Goal: Task Accomplishment & Management: Manage account settings

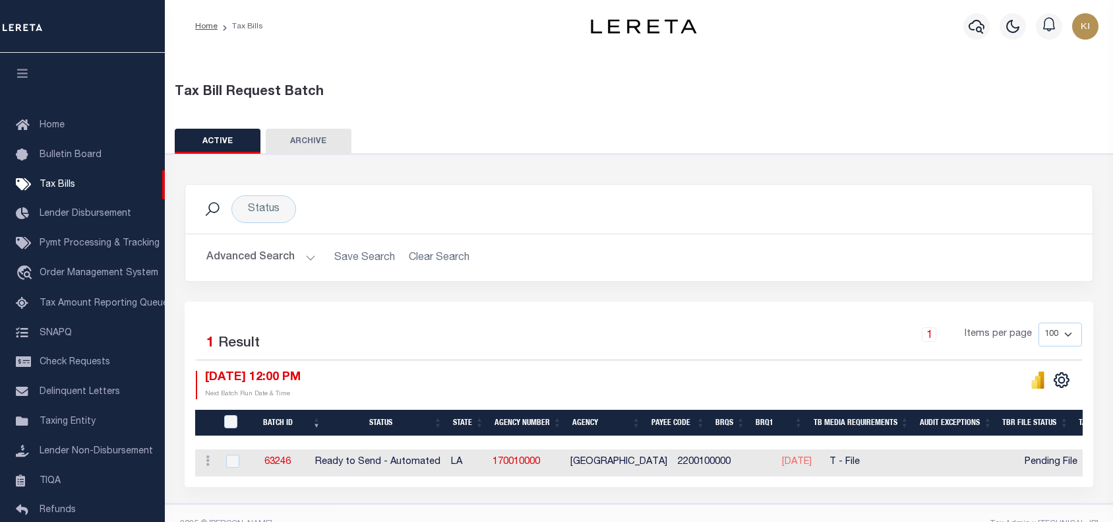
select select
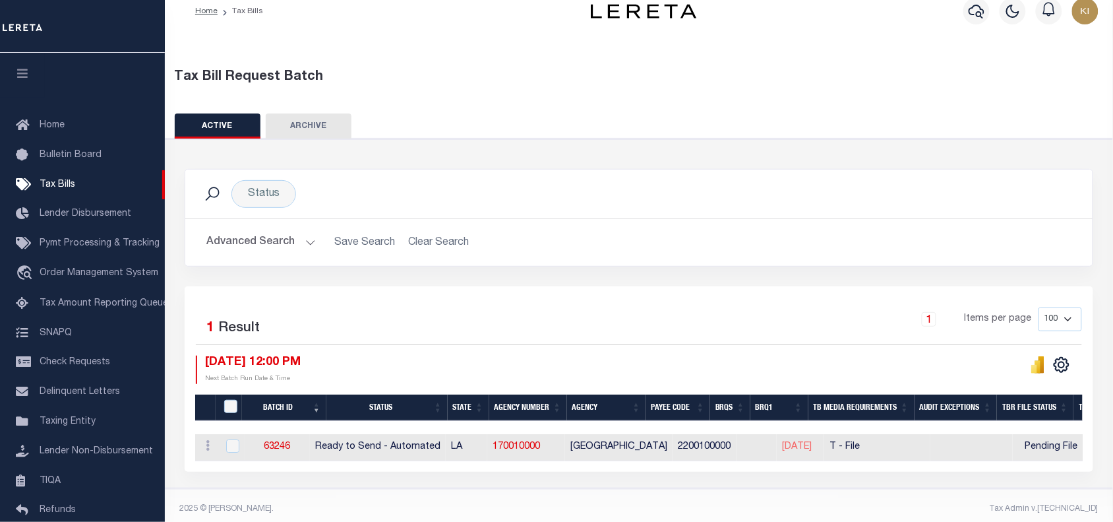
scroll to position [120, 0]
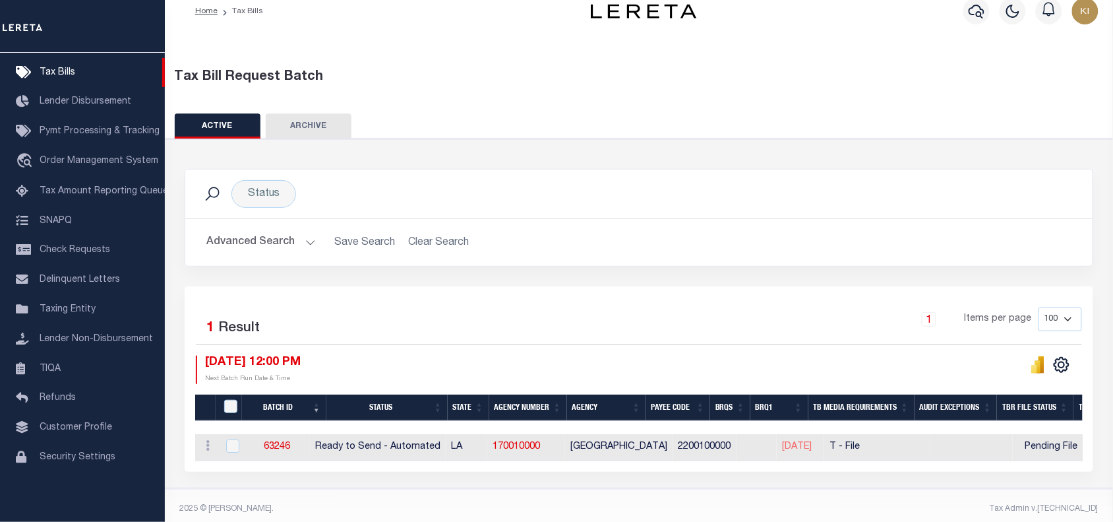
click at [308, 239] on button "Advanced Search" at bounding box center [260, 243] width 109 height 26
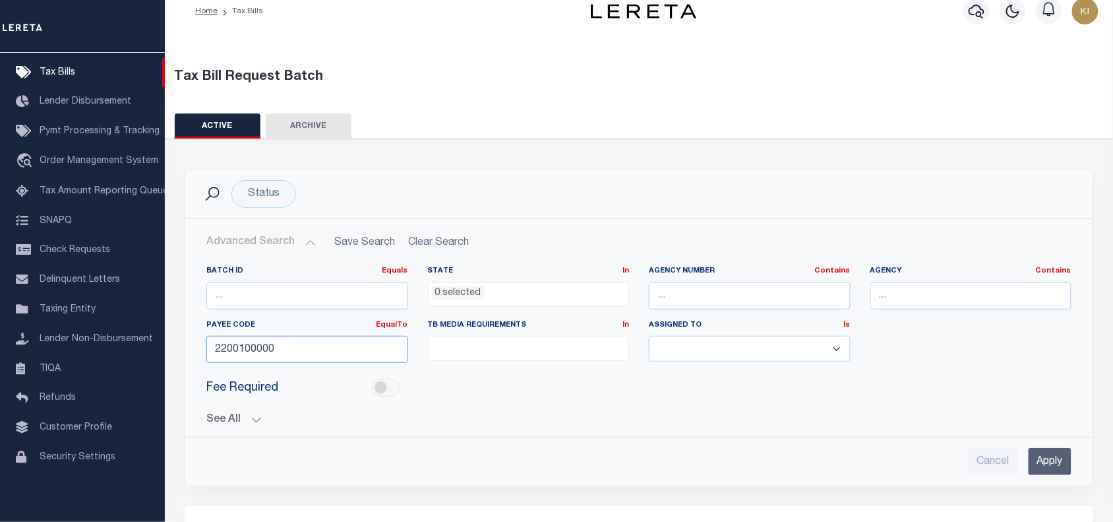
click at [241, 348] on input "2200100000" at bounding box center [307, 349] width 202 height 27
paste input "48039"
type input "4803900000"
click at [1040, 460] on input "Apply" at bounding box center [1050, 461] width 43 height 27
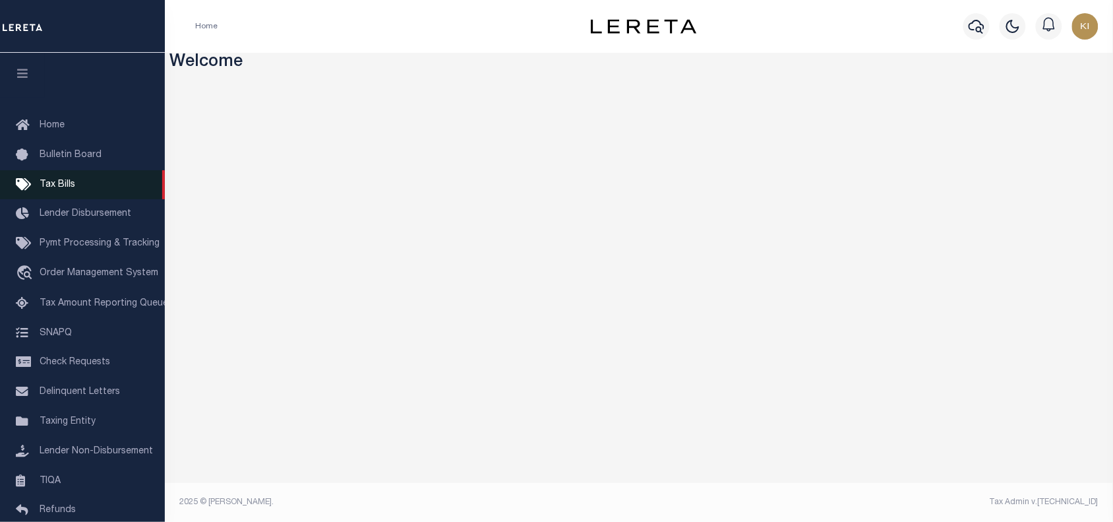
click at [50, 185] on span "Tax Bills" at bounding box center [58, 184] width 36 height 9
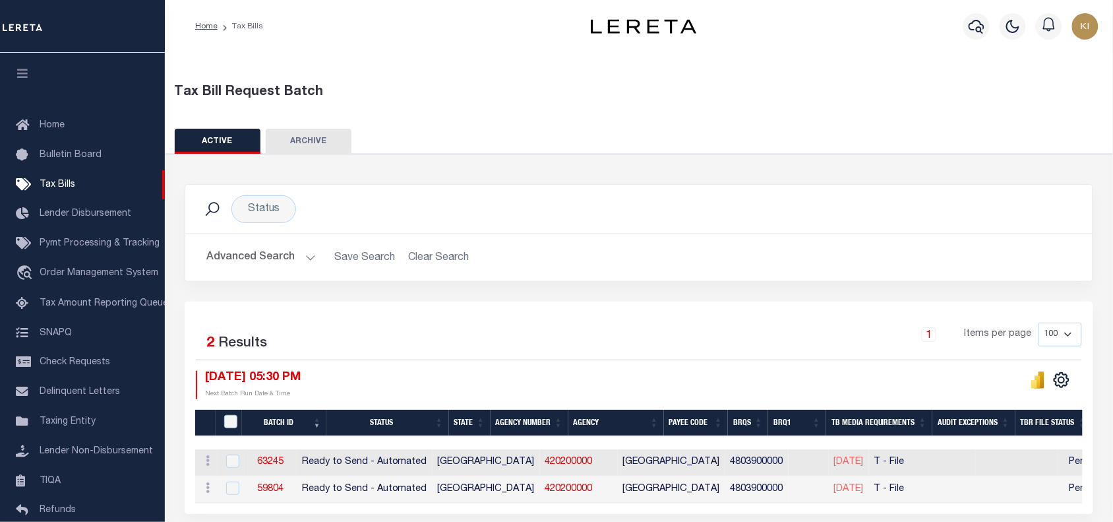
scroll to position [58, 0]
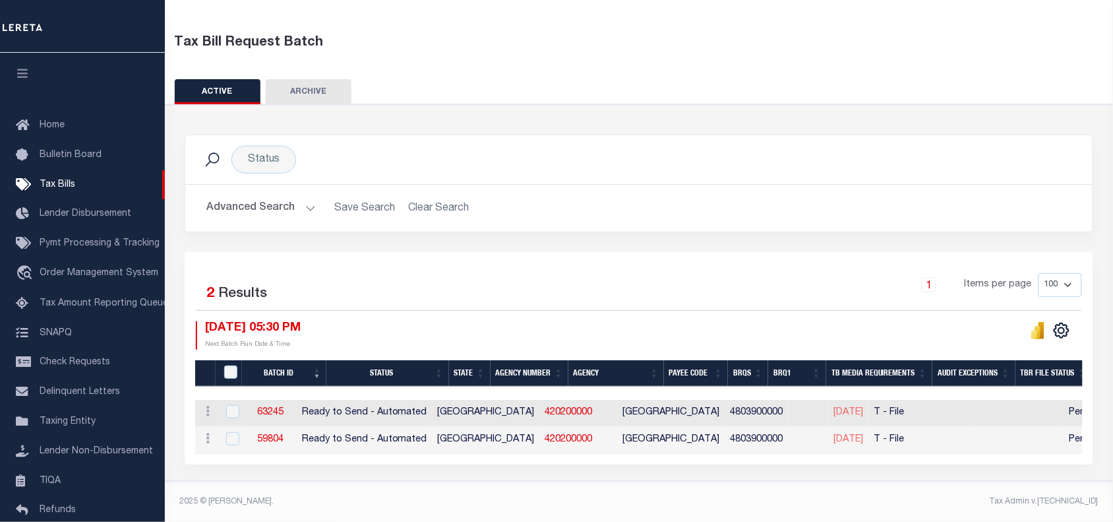
click at [305, 199] on button "Advanced Search" at bounding box center [260, 208] width 109 height 26
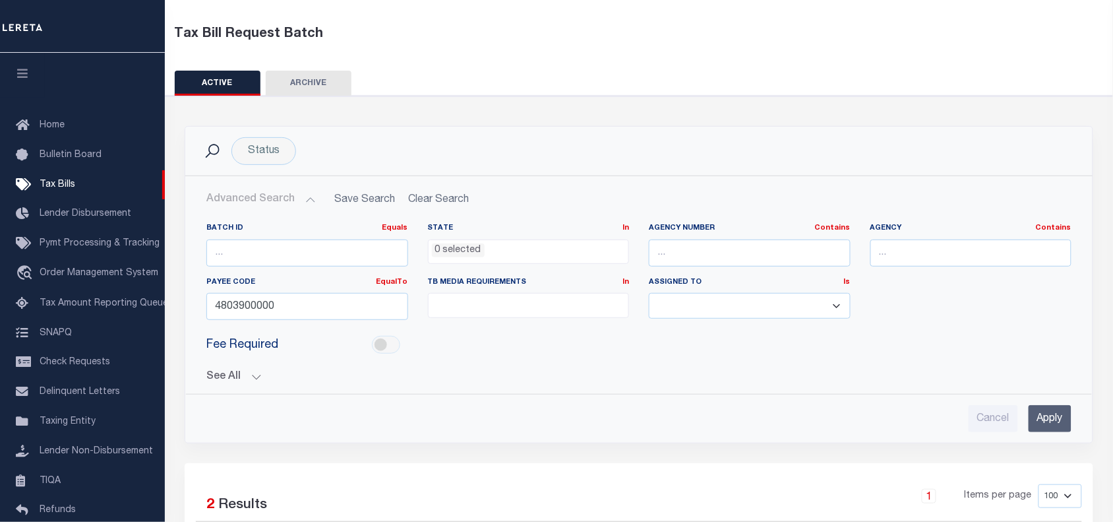
scroll to position [279, 0]
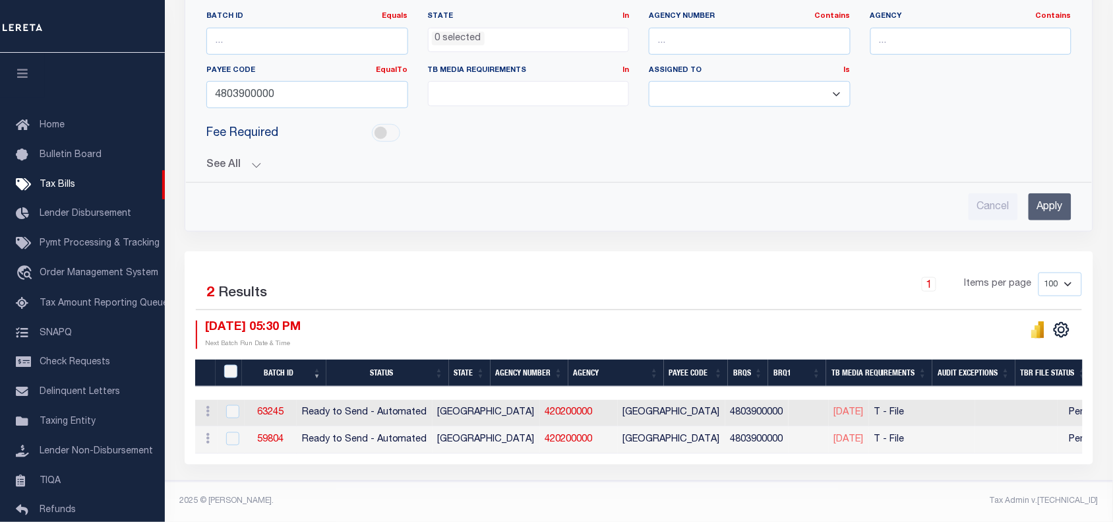
click at [1043, 199] on input "Apply" at bounding box center [1050, 206] width 43 height 27
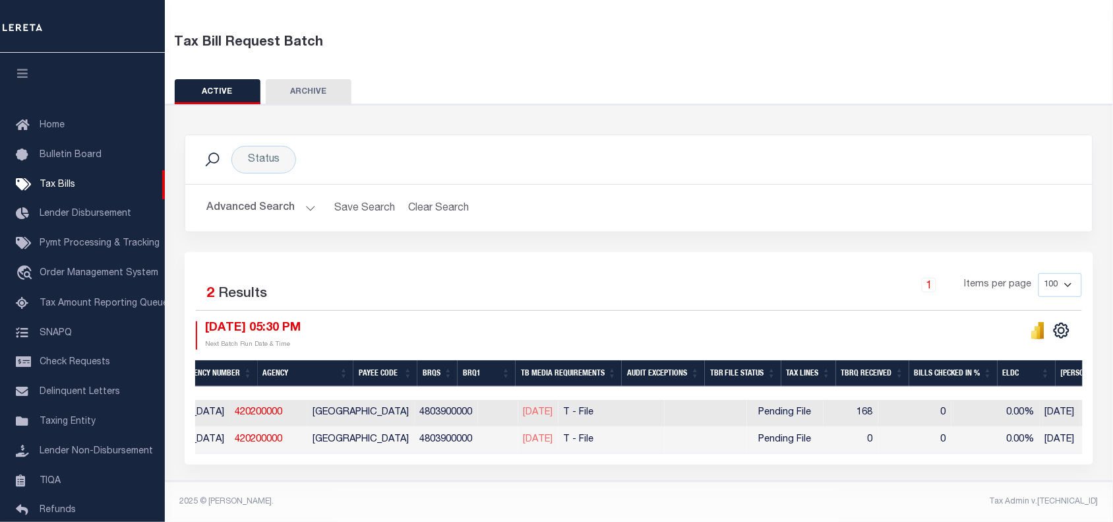
scroll to position [0, 0]
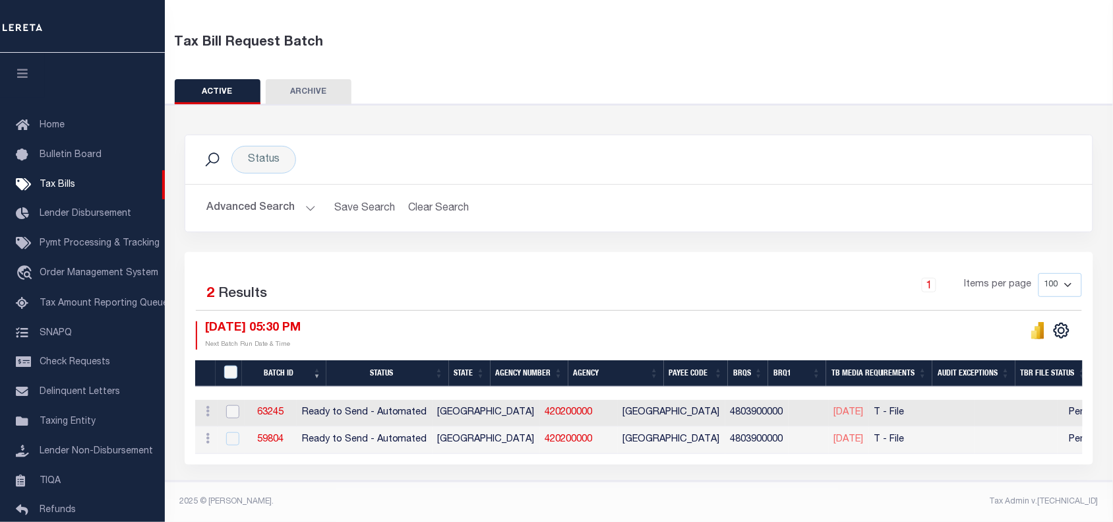
click at [230, 406] on input "checkbox" at bounding box center [232, 411] width 13 height 13
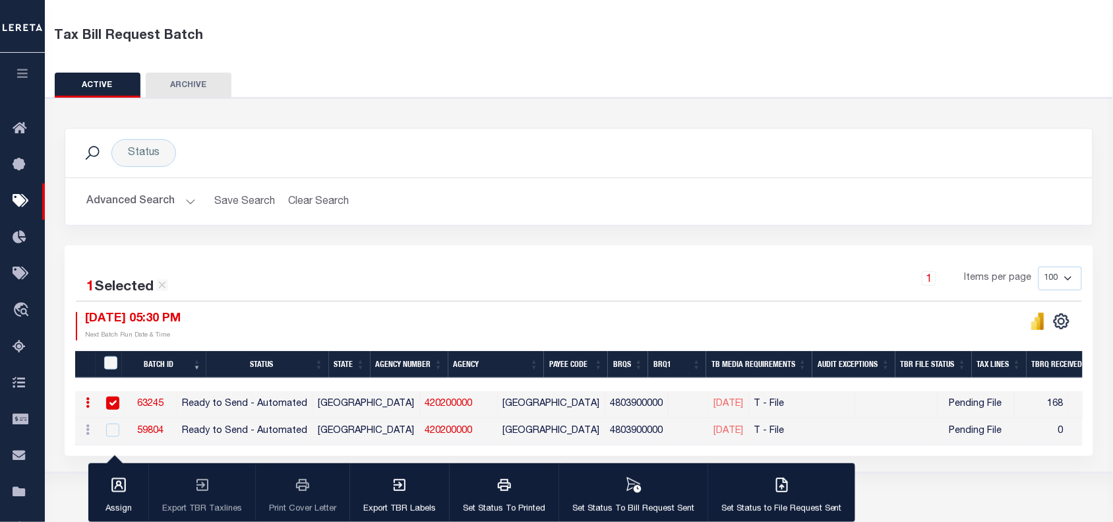
click at [392, 258] on div "1 Selected 2 Results 1 Items per page 100 200 500 1000 09/30/2025 05:30 PM" at bounding box center [579, 350] width 1029 height 210
click at [115, 401] on input "checkbox" at bounding box center [112, 402] width 13 height 13
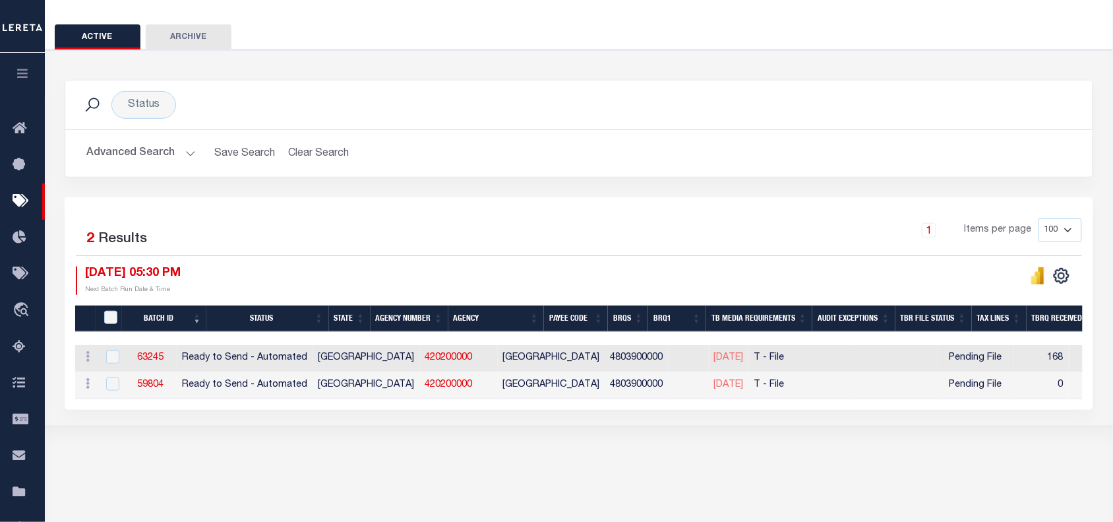
click at [522, 239] on div "1 Items per page 100 200 500 1000" at bounding box center [707, 235] width 750 height 34
click at [611, 251] on div "1 Items per page 100 200 500 1000" at bounding box center [707, 235] width 750 height 34
click at [425, 358] on link "420200000" at bounding box center [448, 357] width 47 height 9
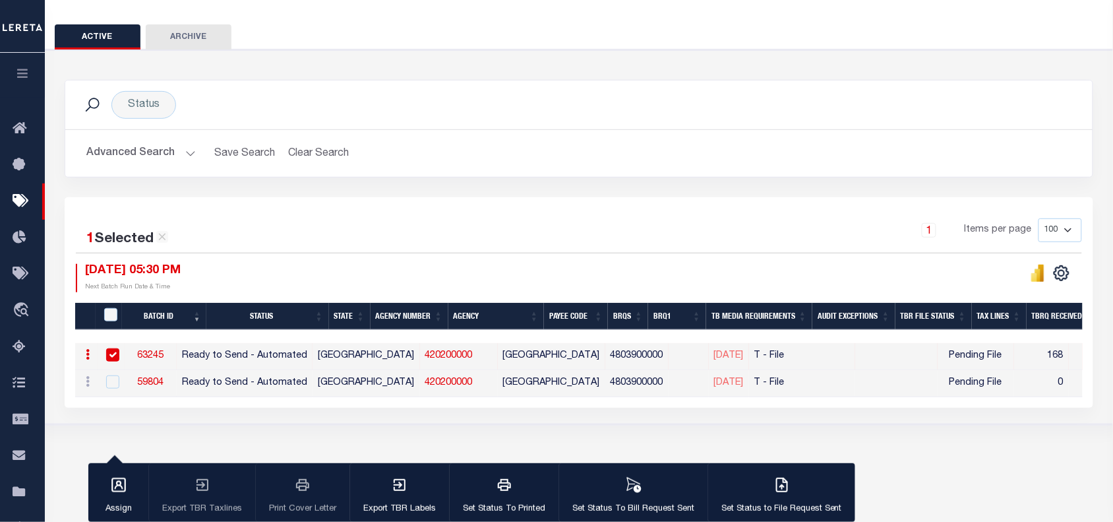
click at [581, 192] on div "Status Search Advanced Search Save Search Clear Search TaxBillBatches_dynamicta…" at bounding box center [579, 138] width 1049 height 117
click at [462, 277] on div "09/30/2025 05:30 PM Next Batch Run Date & Time" at bounding box center [327, 278] width 503 height 28
click at [512, 253] on div "1 Selected 2 Results 1 Items per page 100 200 500 1000" at bounding box center [579, 235] width 1006 height 35
drag, startPoint x: 445, startPoint y: 360, endPoint x: 387, endPoint y: 361, distance: 58.0
click at [420, 361] on td "420200000" at bounding box center [459, 356] width 78 height 27
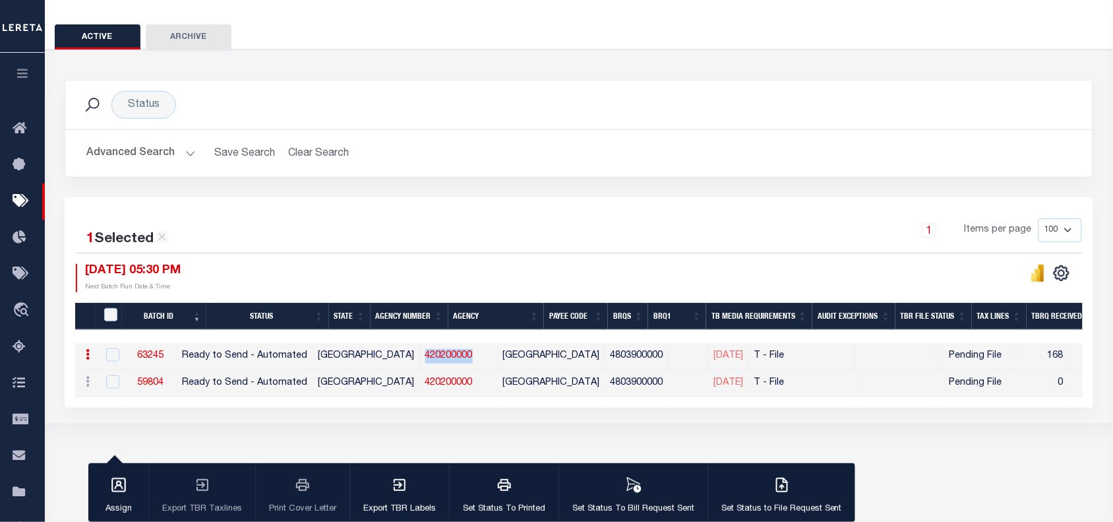
checkbox input "false"
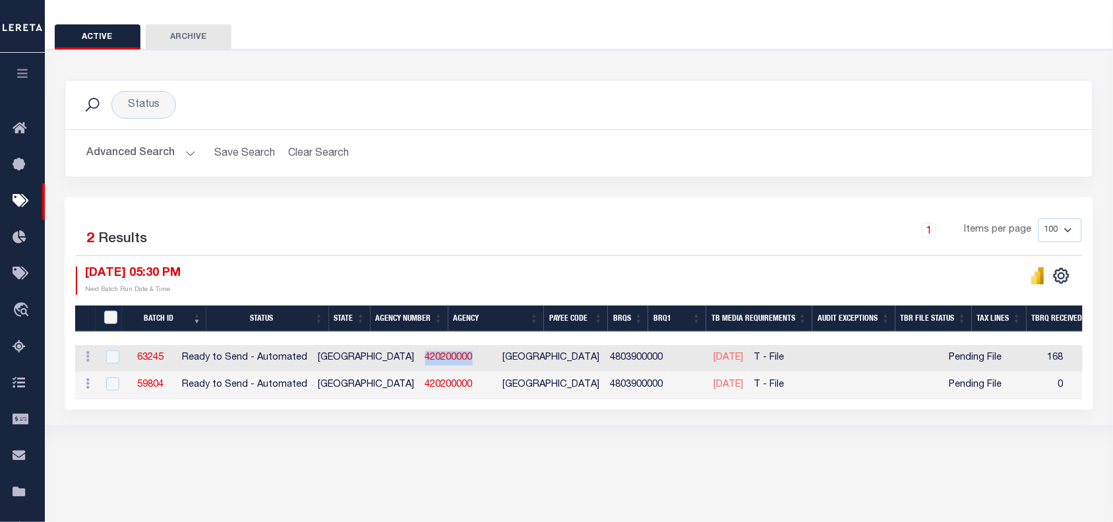
copy link "420200000"
click at [183, 155] on button "Advanced Search" at bounding box center [140, 153] width 109 height 26
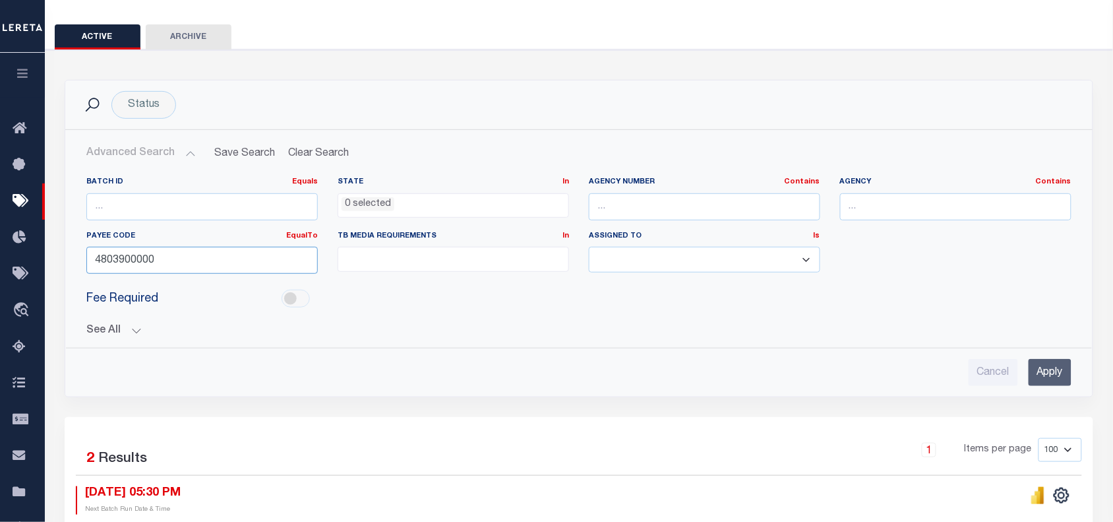
click at [122, 262] on input "4803900000" at bounding box center [201, 260] width 231 height 27
paste input "361"
type input "4836100000"
click at [1057, 376] on input "Apply" at bounding box center [1050, 372] width 43 height 27
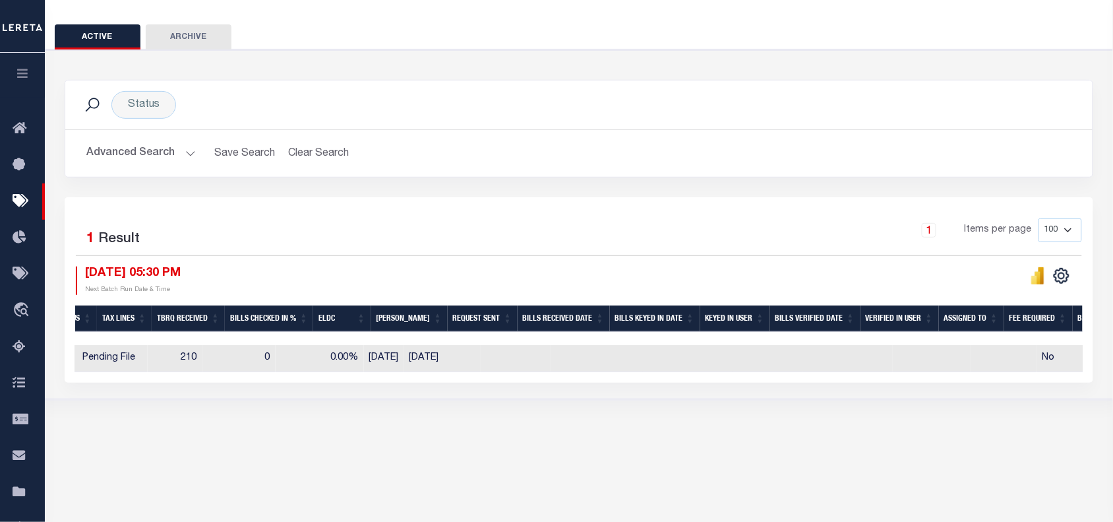
scroll to position [0, 958]
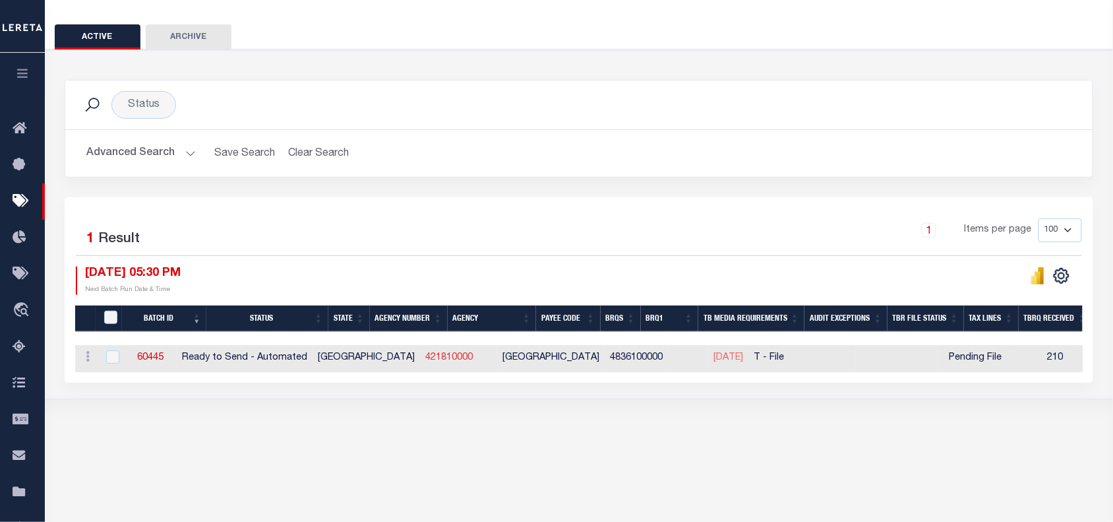
click at [425, 359] on link "421810000" at bounding box center [448, 357] width 47 height 9
checkbox input "true"
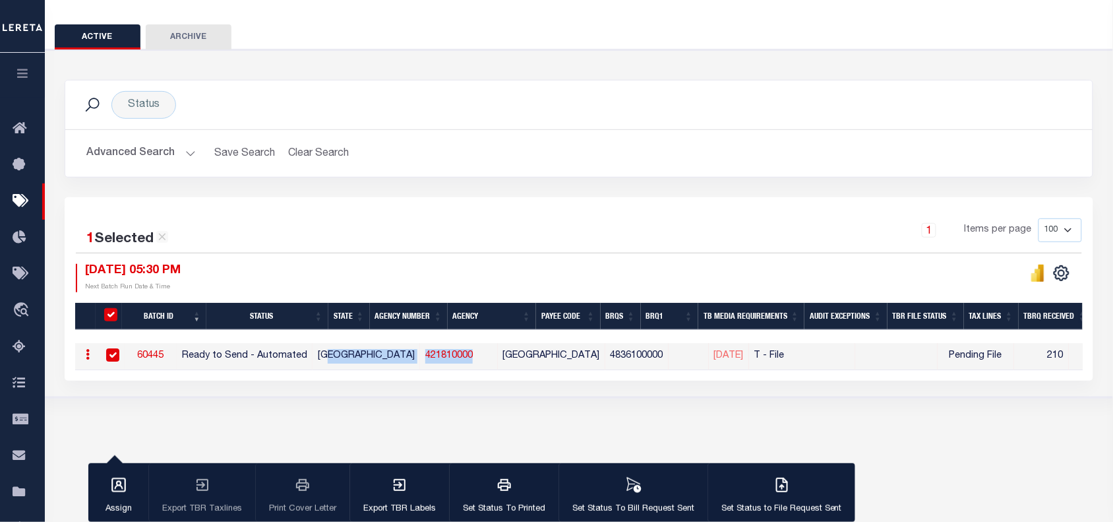
drag, startPoint x: 441, startPoint y: 358, endPoint x: 377, endPoint y: 363, distance: 63.5
click at [377, 363] on tr "ACTIONS Delete 60445 Ready to Send - Automated TX 421810000 ORANGE COUNTY 48361…" at bounding box center [1070, 356] width 1990 height 27
copy tr "421810000"
click at [549, 270] on div "09/30/2025 05:30 PM Next Batch Run Date & Time" at bounding box center [327, 278] width 503 height 28
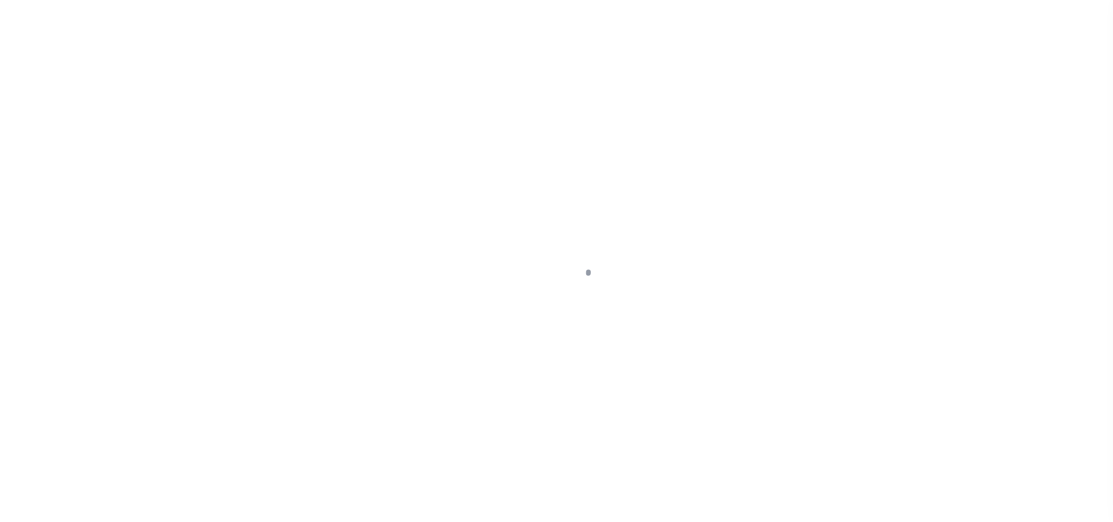
select select
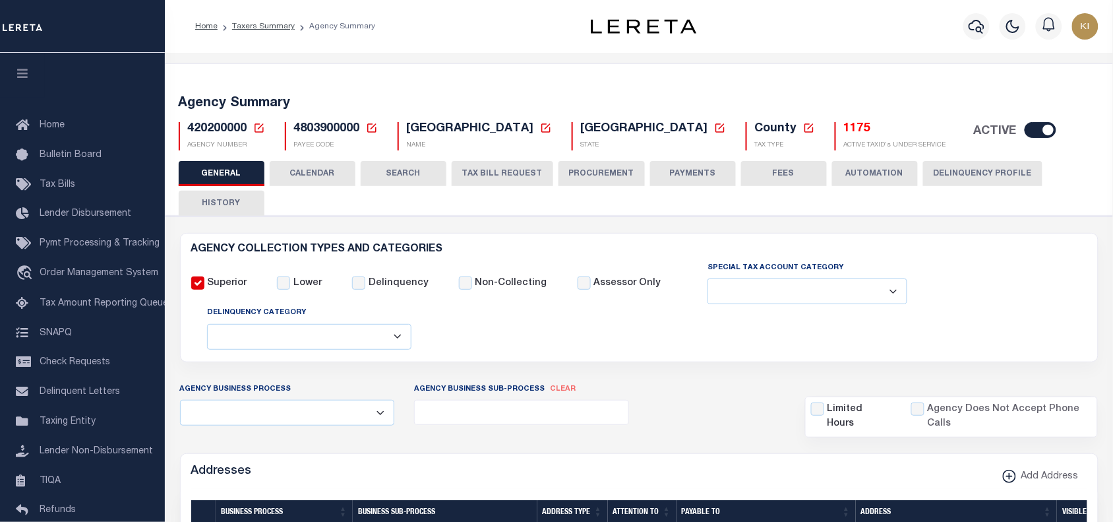
click at [311, 173] on button "CALENDAR" at bounding box center [313, 173] width 86 height 25
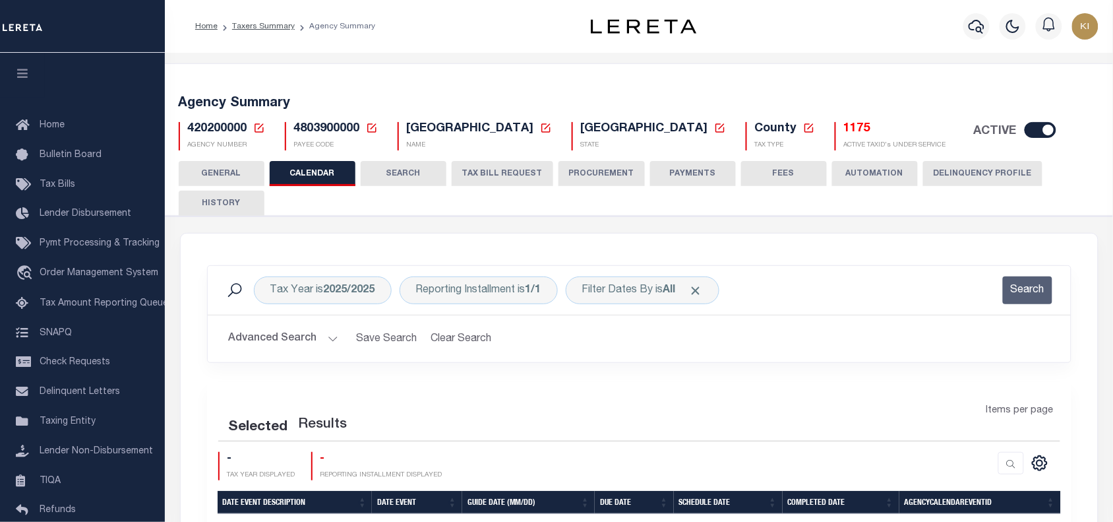
checkbox input "false"
type input "1"
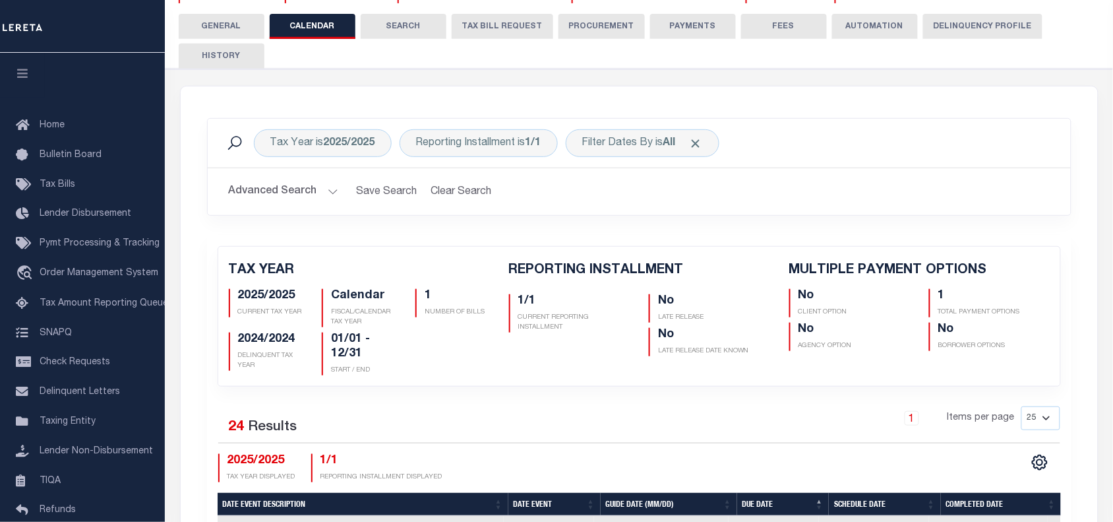
scroll to position [127, 0]
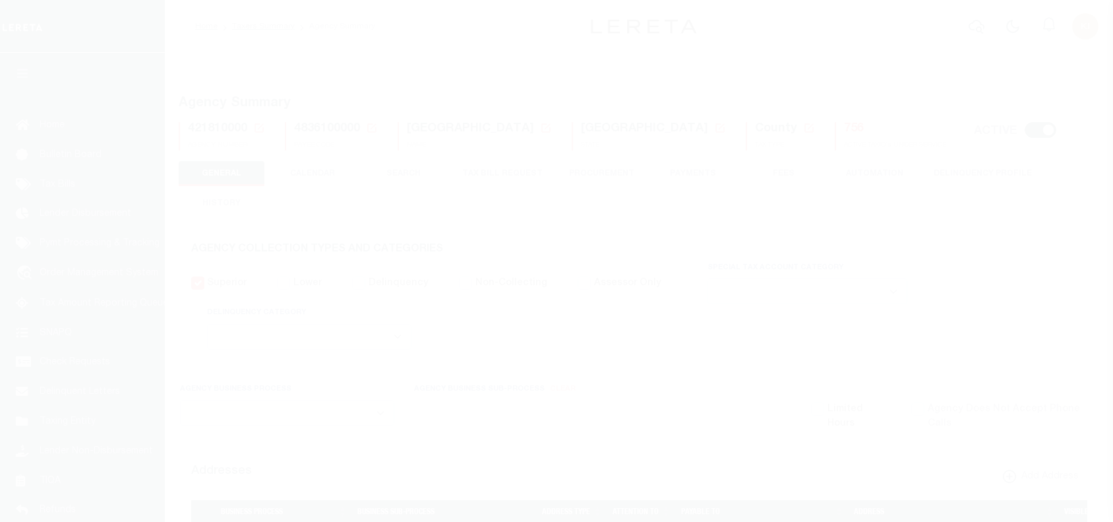
select select
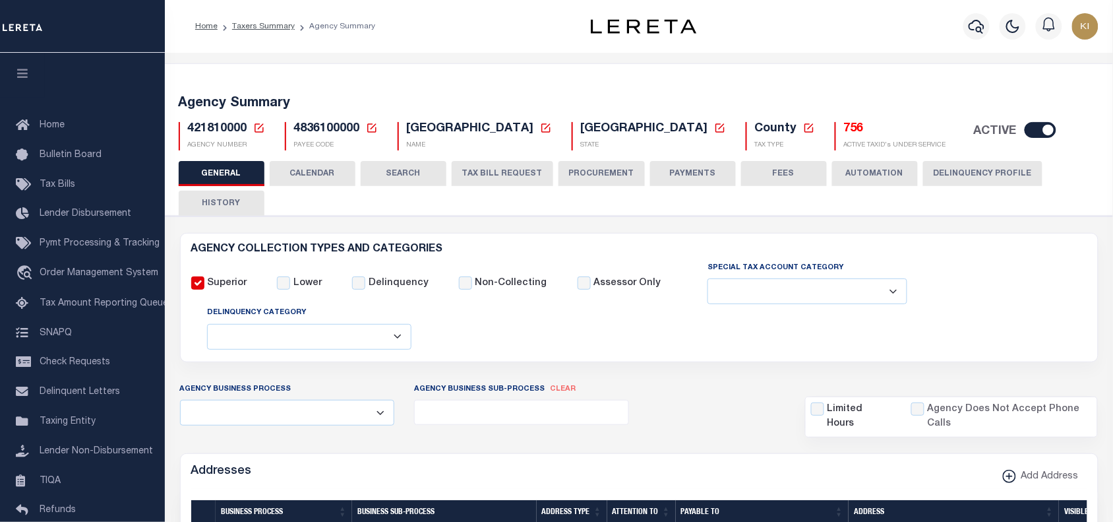
click at [314, 170] on button "CALENDAR" at bounding box center [313, 173] width 86 height 25
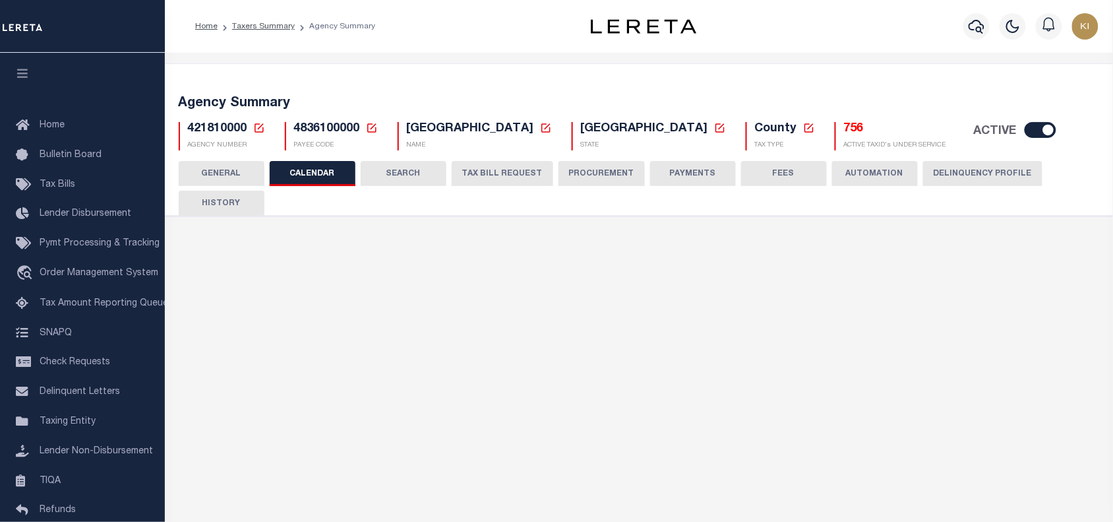
checkbox input "false"
type input "1"
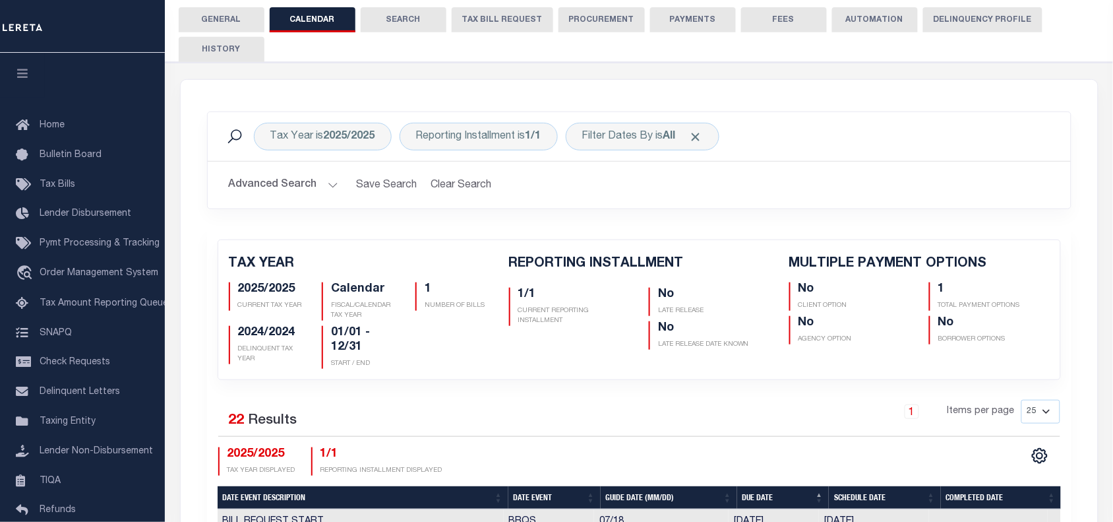
scroll to position [1, 0]
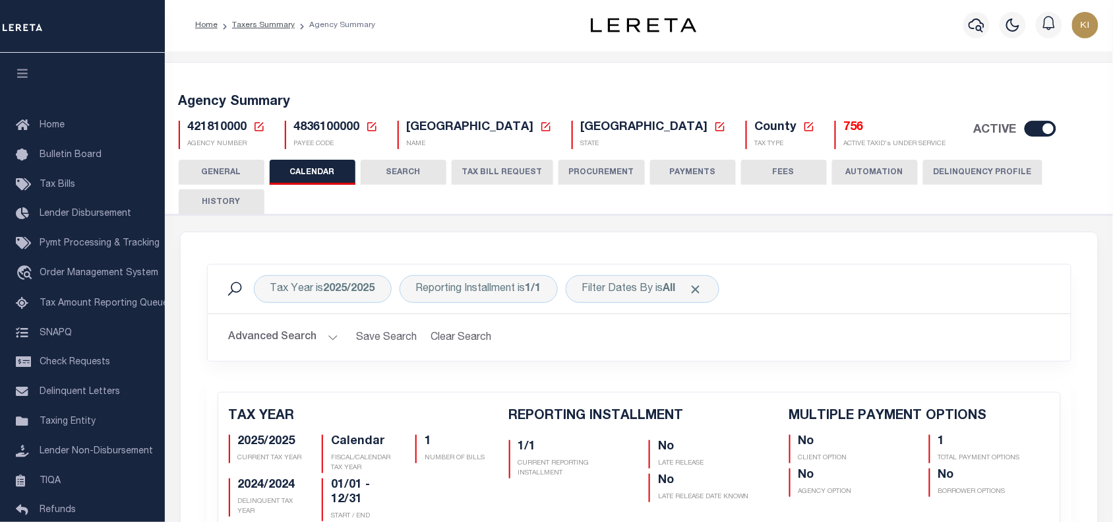
click at [515, 163] on button "TAX BILL REQUEST" at bounding box center [503, 172] width 102 height 25
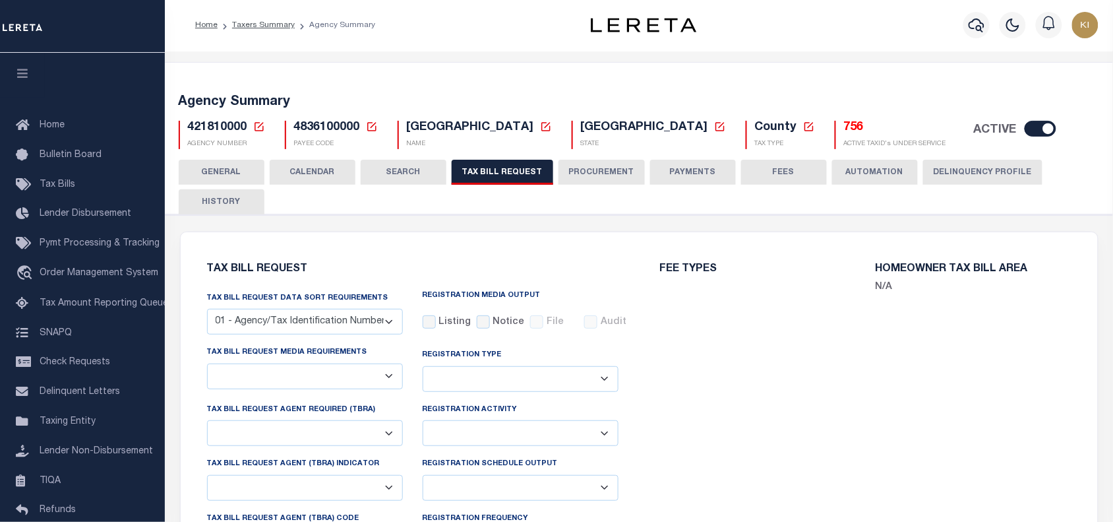
select select "29"
select select "22"
select select "true"
select select "13"
select select "1"
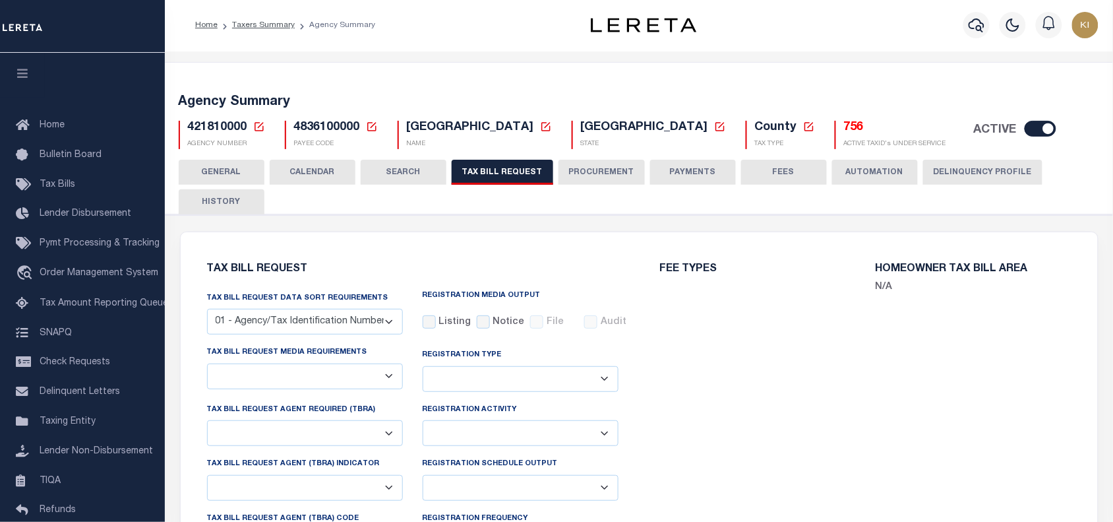
type input "004"
select select
select select "7803021001"
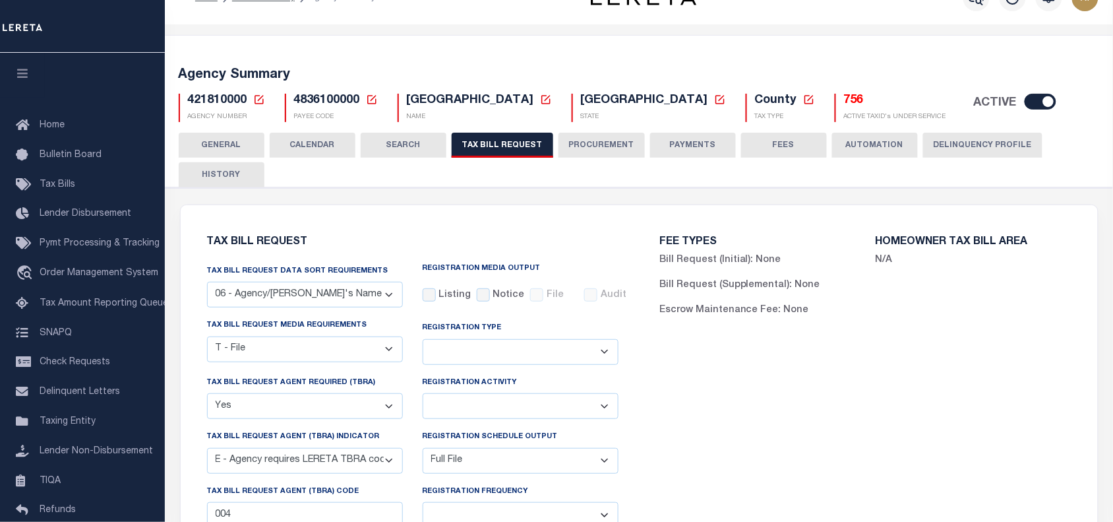
scroll to position [0, 0]
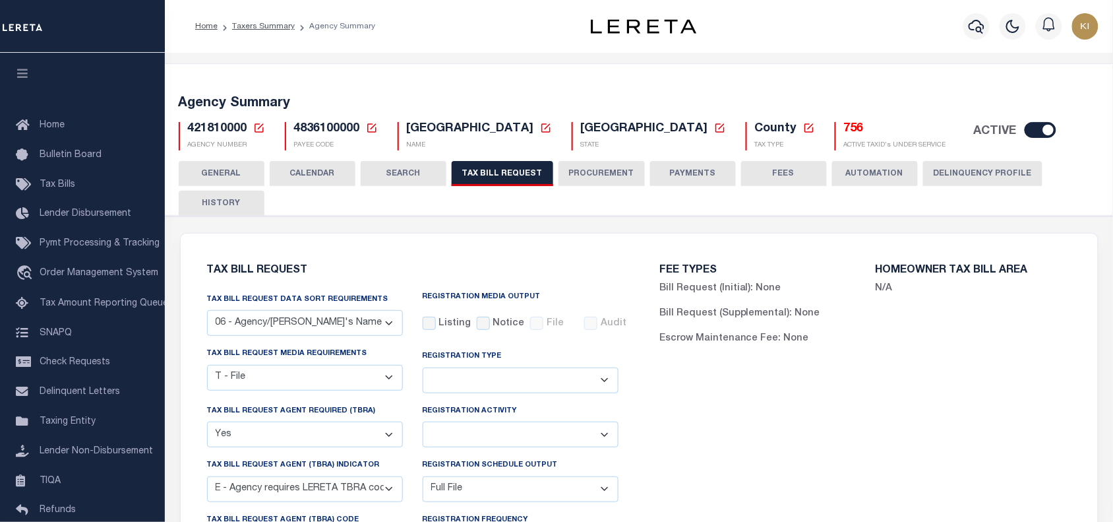
click at [312, 171] on button "CALENDAR" at bounding box center [313, 173] width 86 height 25
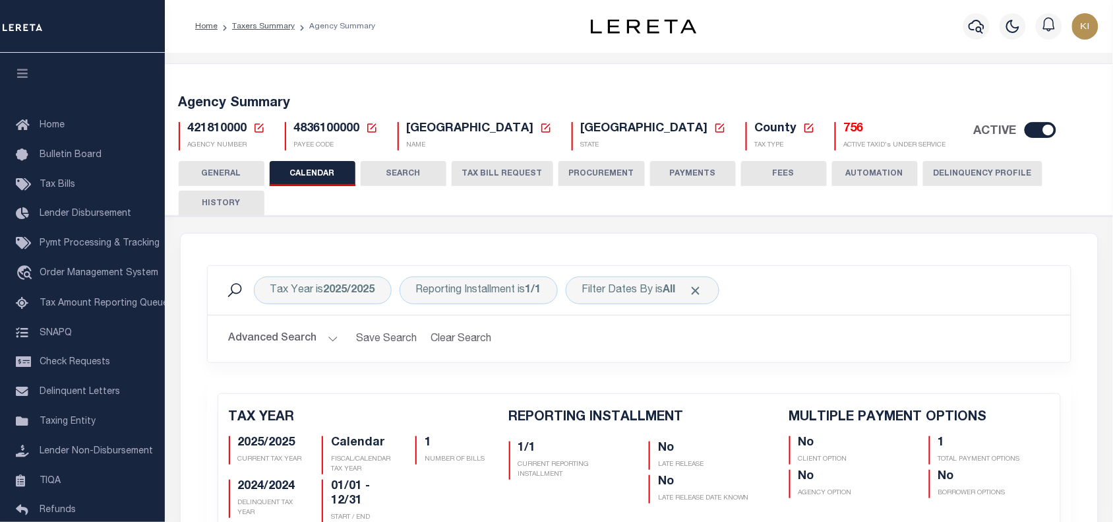
click at [679, 368] on div "Tax Year is 2025/2025 Reporting Installment is 1/1 Filter Dates By is All Searc…" at bounding box center [639, 323] width 884 height 117
click at [211, 129] on span "421810000" at bounding box center [217, 129] width 59 height 12
copy span "421810000"
click at [489, 166] on button "TAX BILL REQUEST" at bounding box center [503, 173] width 102 height 25
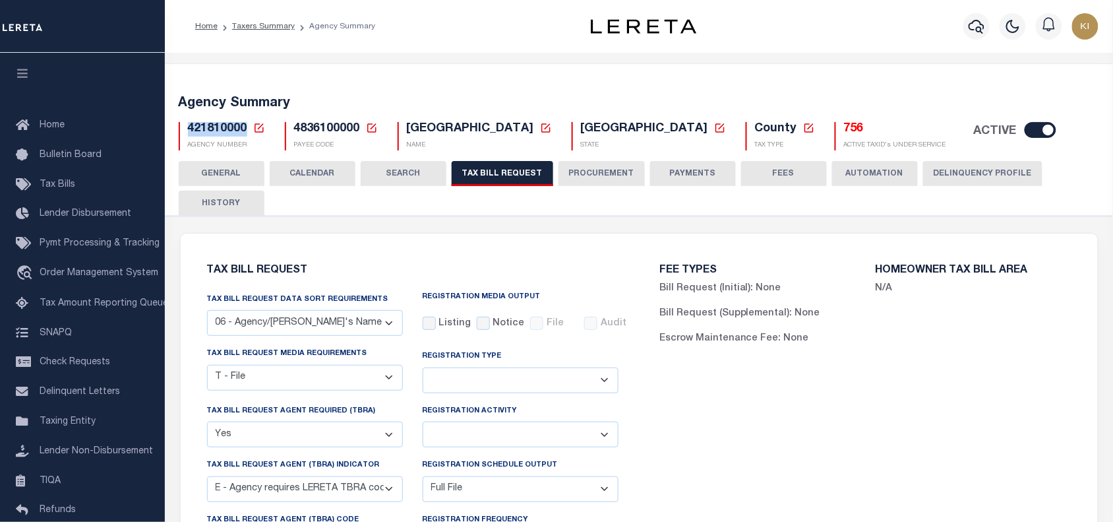
scroll to position [228, 0]
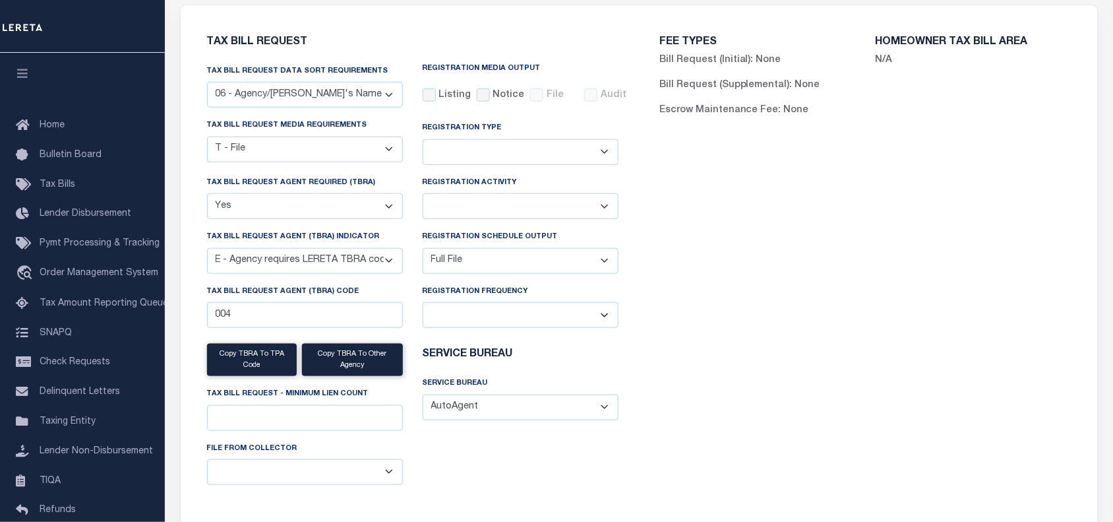
click at [460, 269] on select "Delta File Full File" at bounding box center [521, 261] width 196 height 26
select select "2"
click at [423, 250] on select "Delta File Full File" at bounding box center [521, 261] width 196 height 26
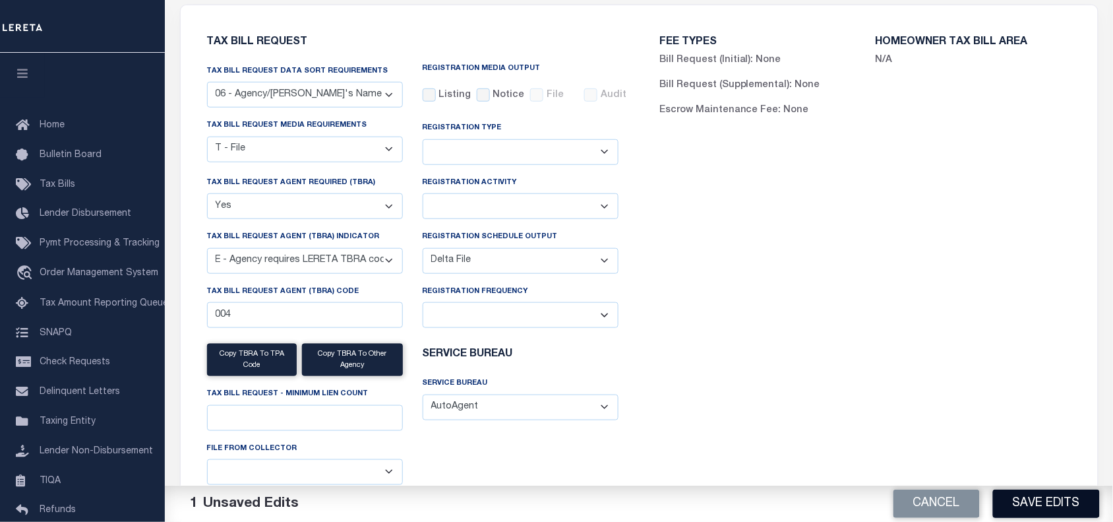
click at [1032, 499] on button "Save Edits" at bounding box center [1046, 503] width 107 height 28
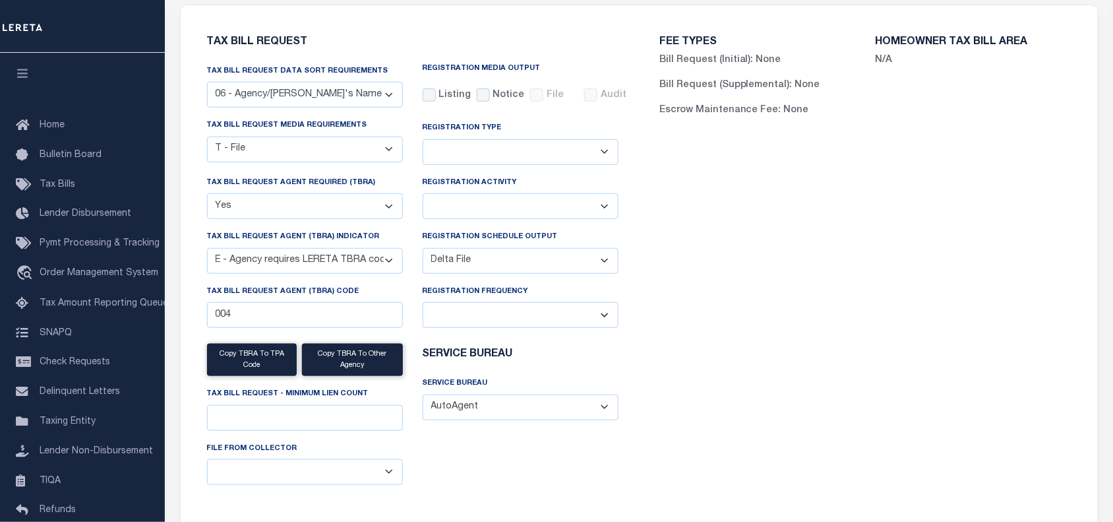
click at [770, 377] on div "FEE TYPES Bill Request (Initial): None Bill Request (Supplemental): None Escrow…" at bounding box center [865, 274] width 453 height 506
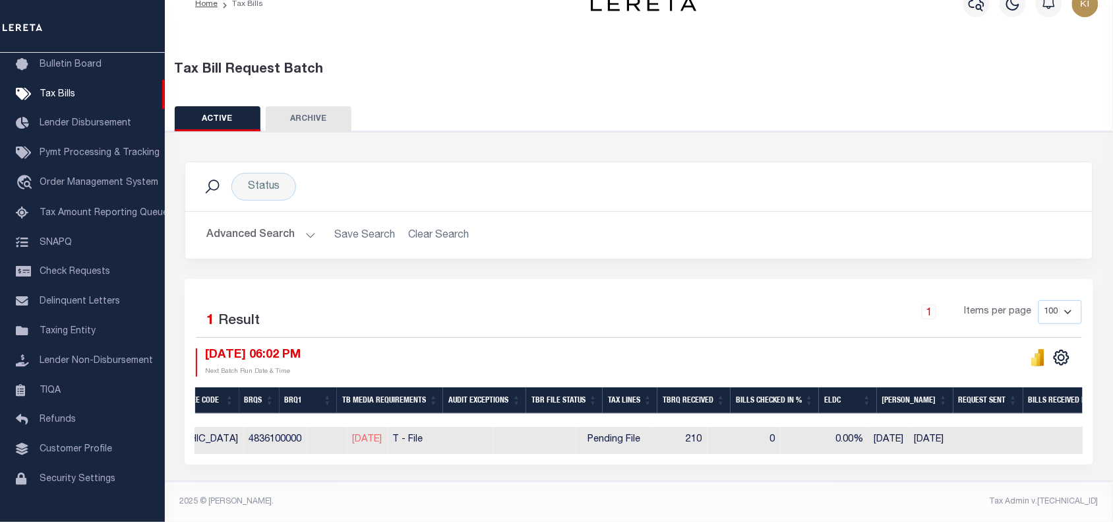
scroll to position [0, 476]
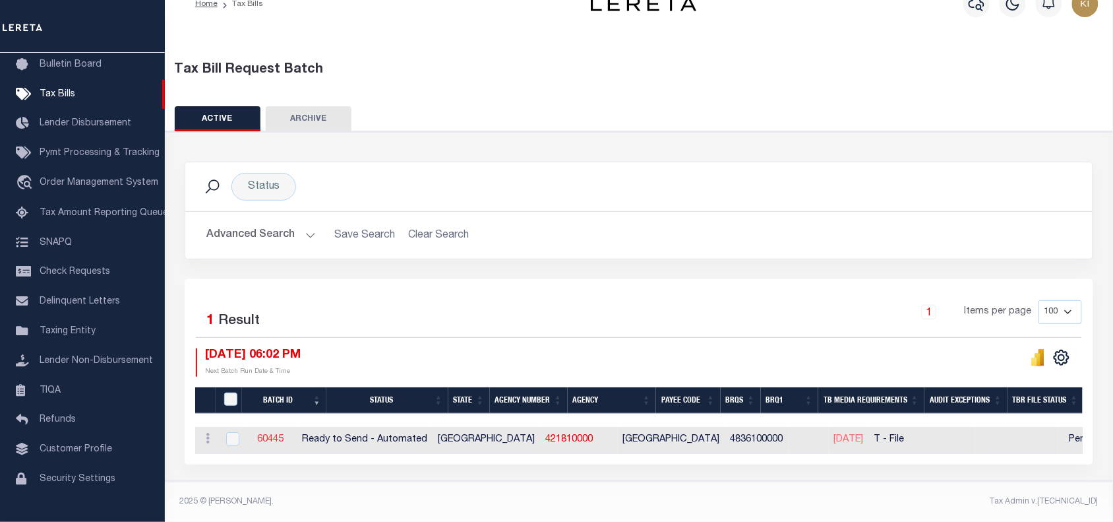
click at [282, 435] on link "60445" at bounding box center [270, 439] width 26 height 9
select select "RTA"
type input "Yes"
select select "29"
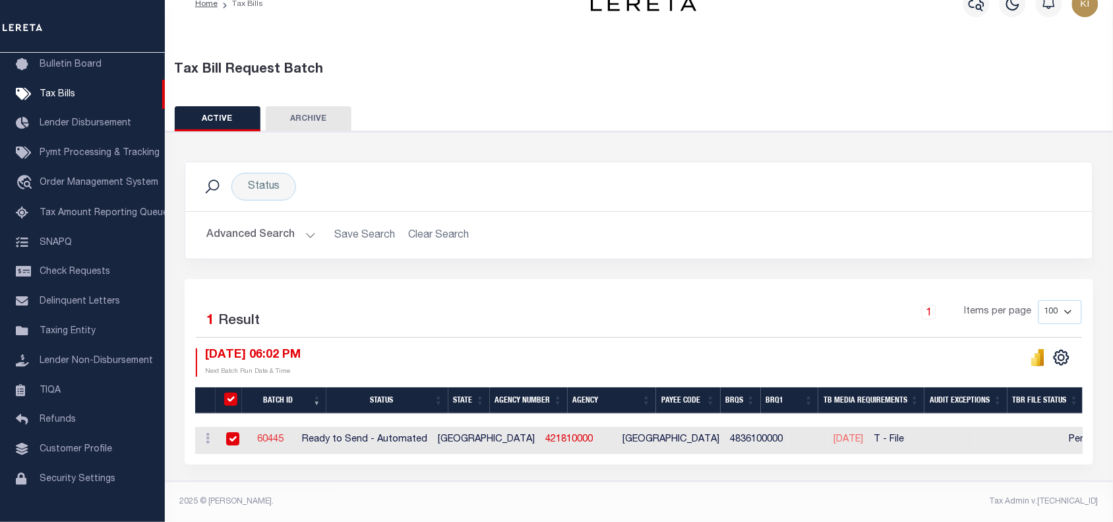
select select "22"
select select "1"
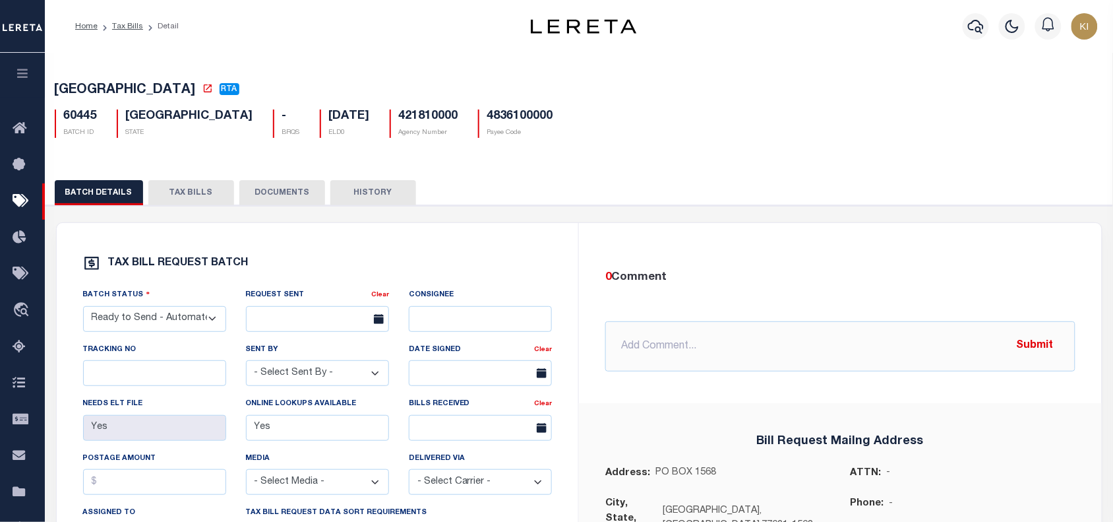
click at [197, 198] on button "TAX BILLS" at bounding box center [191, 192] width 86 height 25
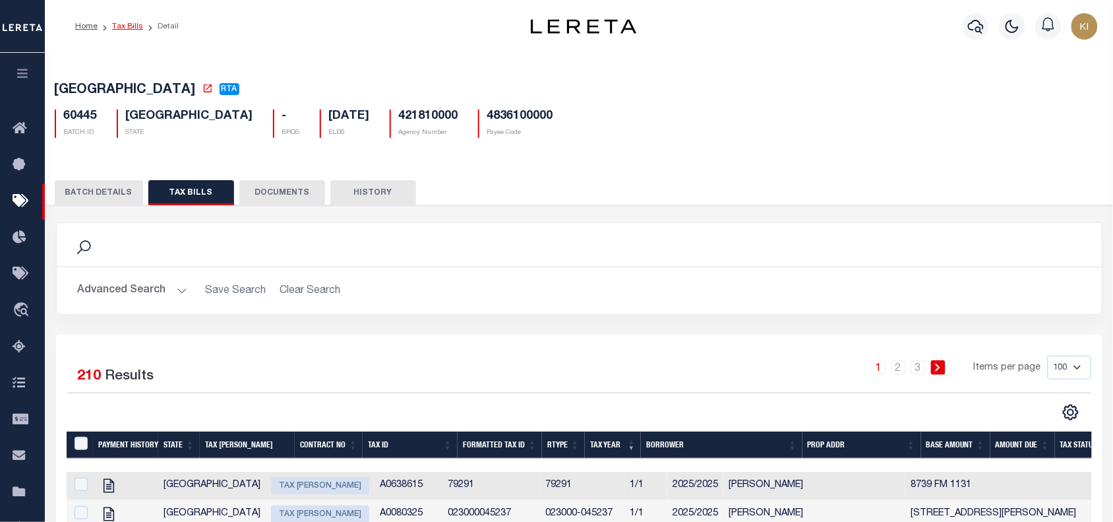
click at [126, 27] on link "Tax Bills" at bounding box center [127, 26] width 31 height 8
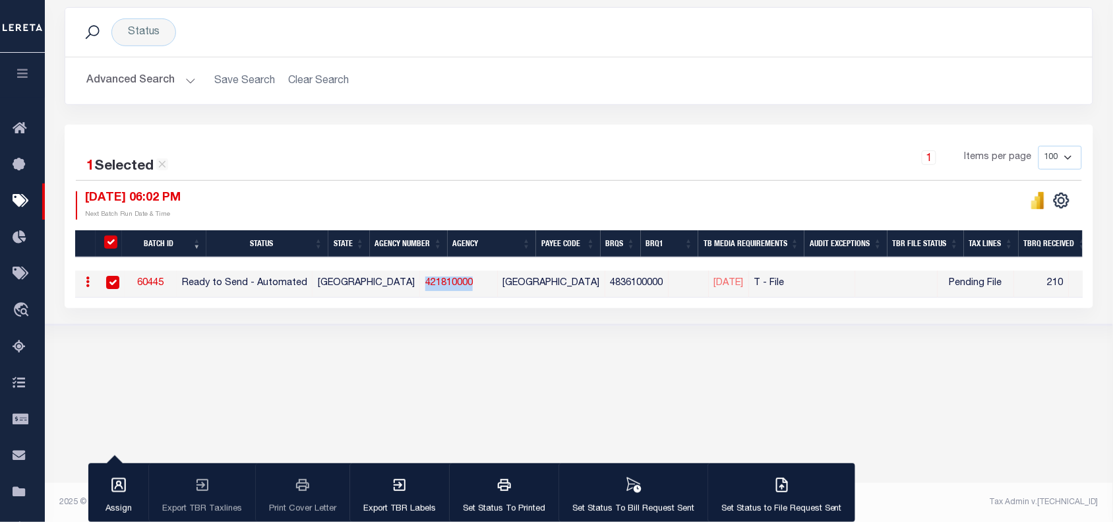
drag, startPoint x: 443, startPoint y: 287, endPoint x: 391, endPoint y: 287, distance: 52.1
click at [420, 287] on td "421810000" at bounding box center [459, 283] width 78 height 27
checkbox input "false"
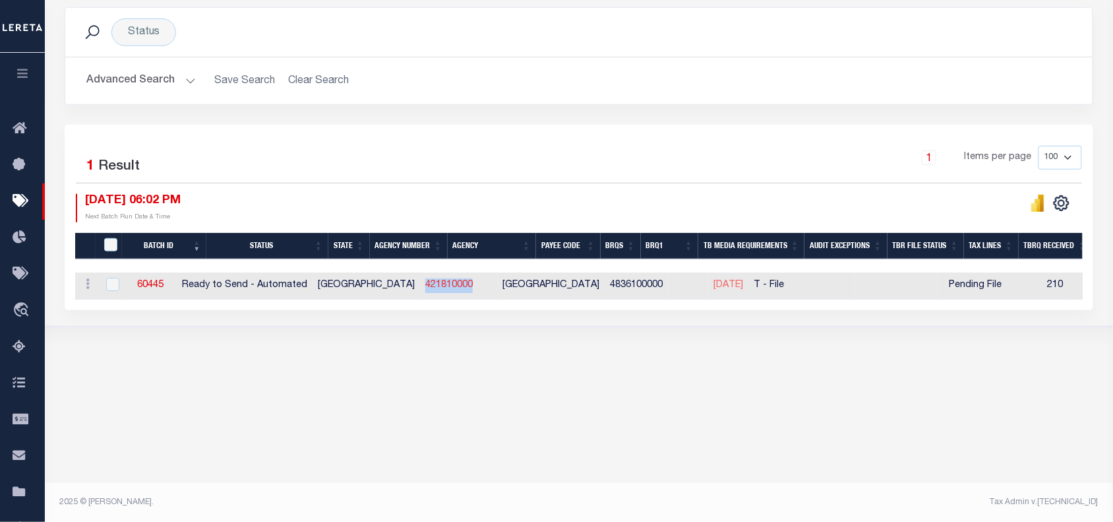
copy link "421810000"
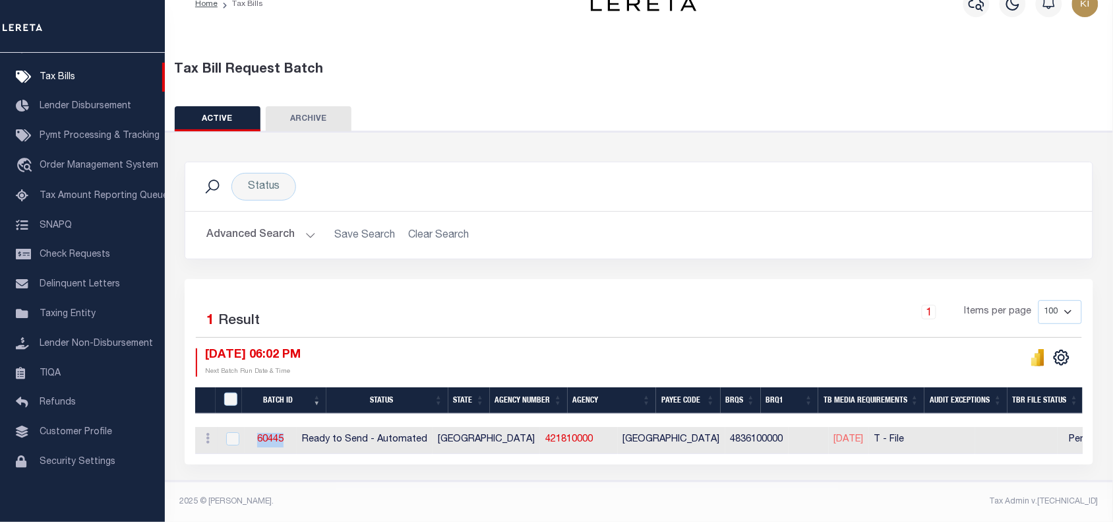
drag, startPoint x: 307, startPoint y: 434, endPoint x: 271, endPoint y: 434, distance: 35.6
click at [271, 434] on td "60445" at bounding box center [271, 440] width 52 height 27
checkbox input "true"
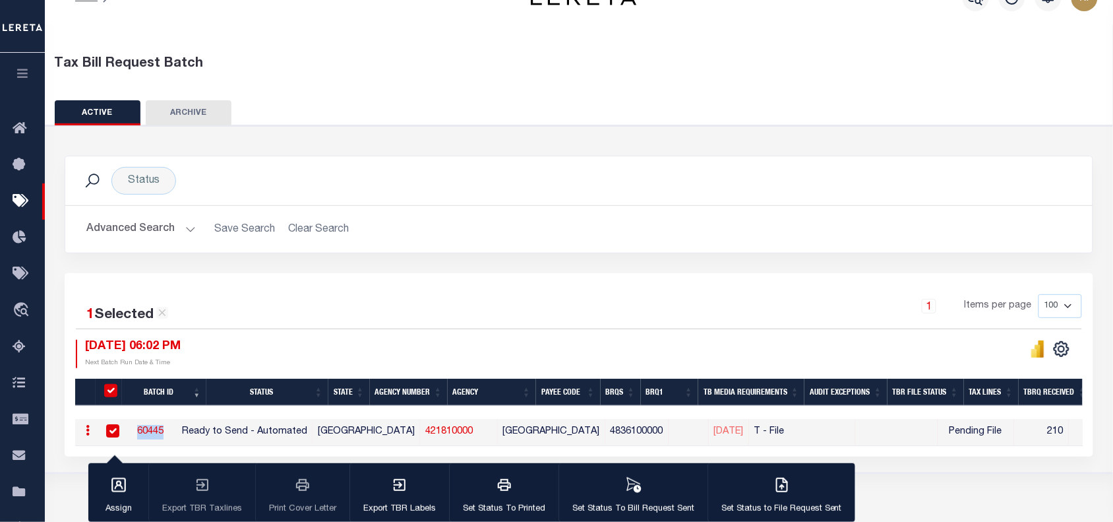
copy link "60445"
click at [454, 292] on div "1 Selected 1 Result 1 Items per page 100 200 500 1000 [DATE] 06:02 PM" at bounding box center [579, 364] width 1029 height 183
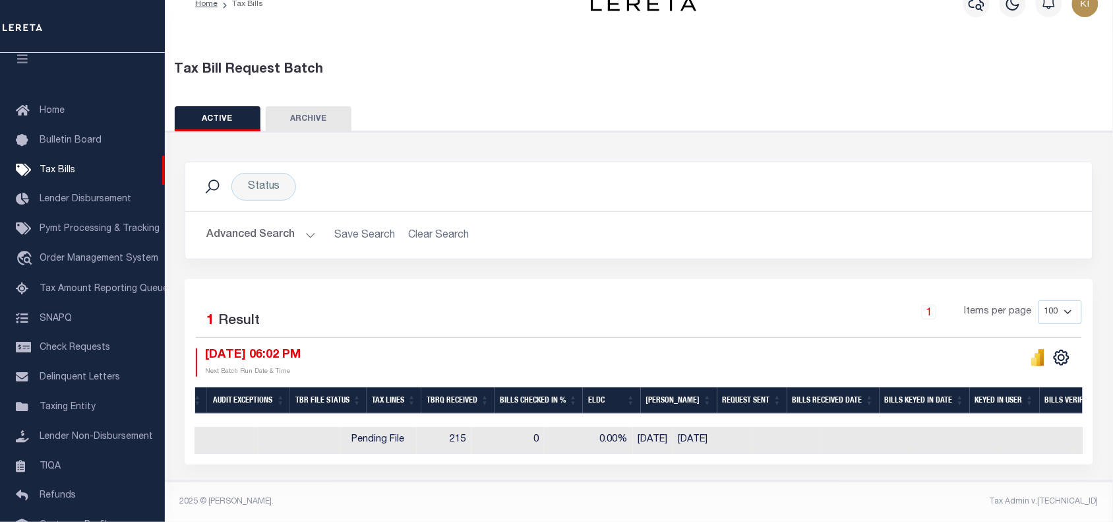
scroll to position [0, 888]
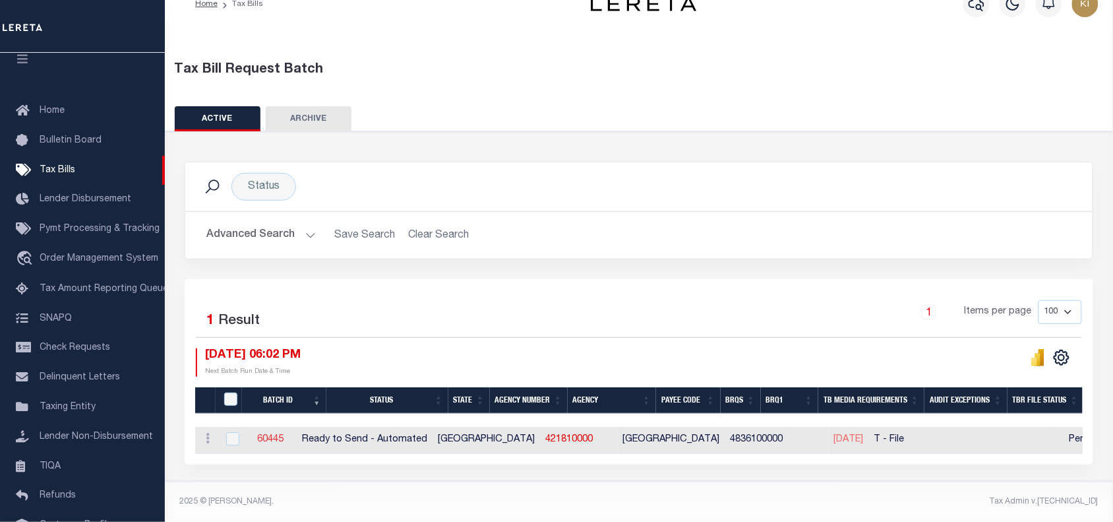
click at [284, 435] on link "60445" at bounding box center [270, 439] width 26 height 9
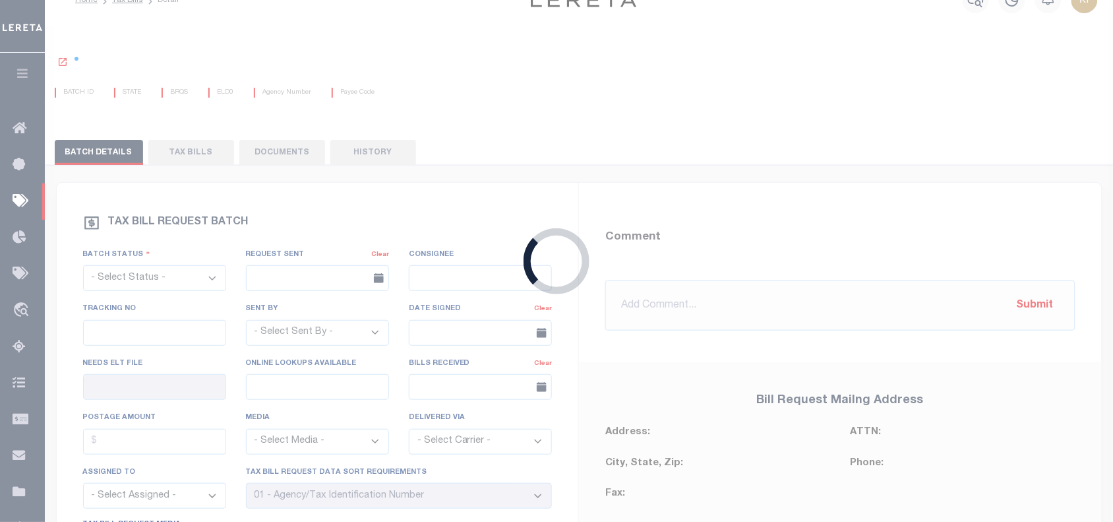
select select "RTA"
type input "Yes"
select select "29"
select select "22"
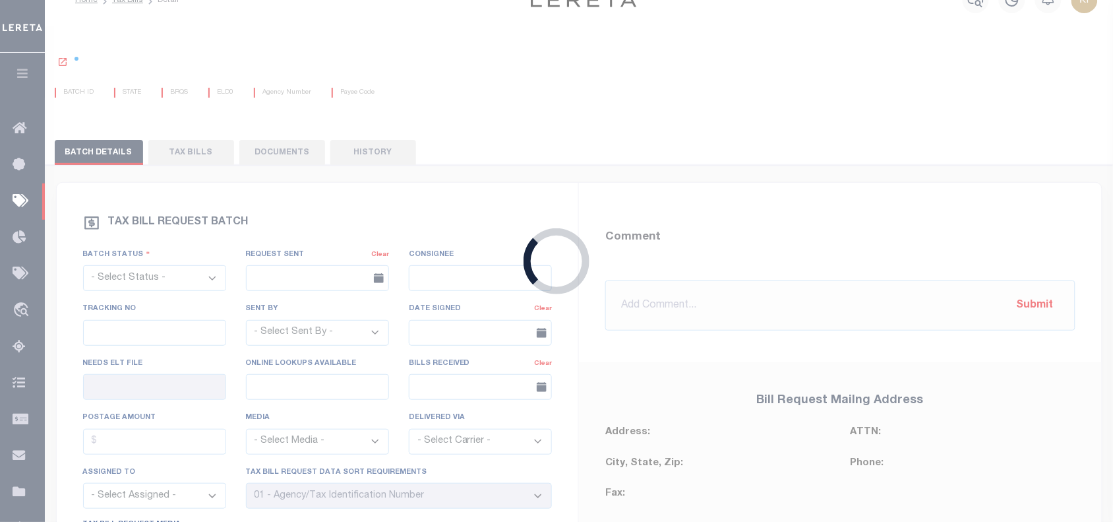
select select "1"
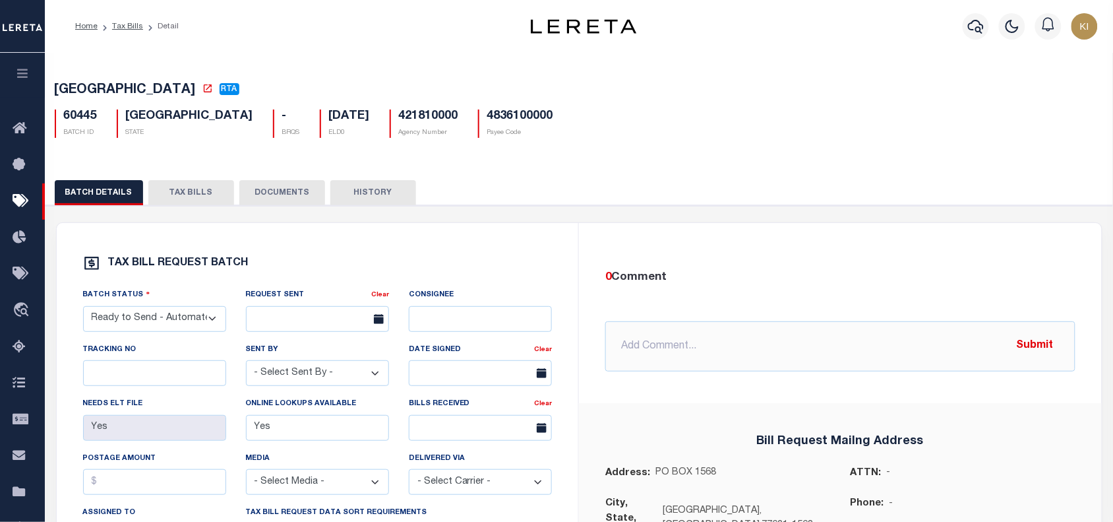
click at [182, 197] on button "TAX BILLS" at bounding box center [191, 192] width 86 height 25
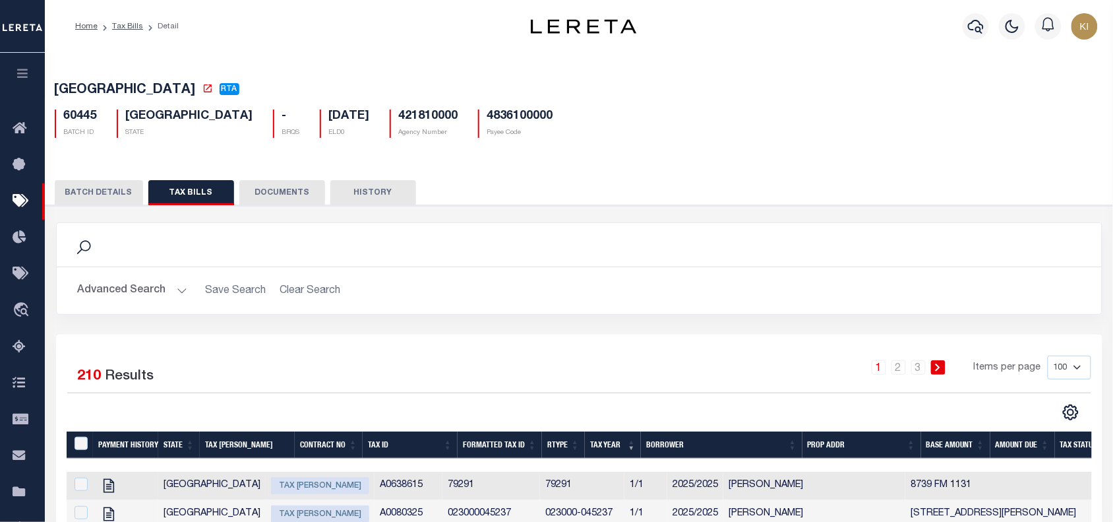
click at [101, 192] on button "BATCH DETAILS" at bounding box center [99, 192] width 88 height 25
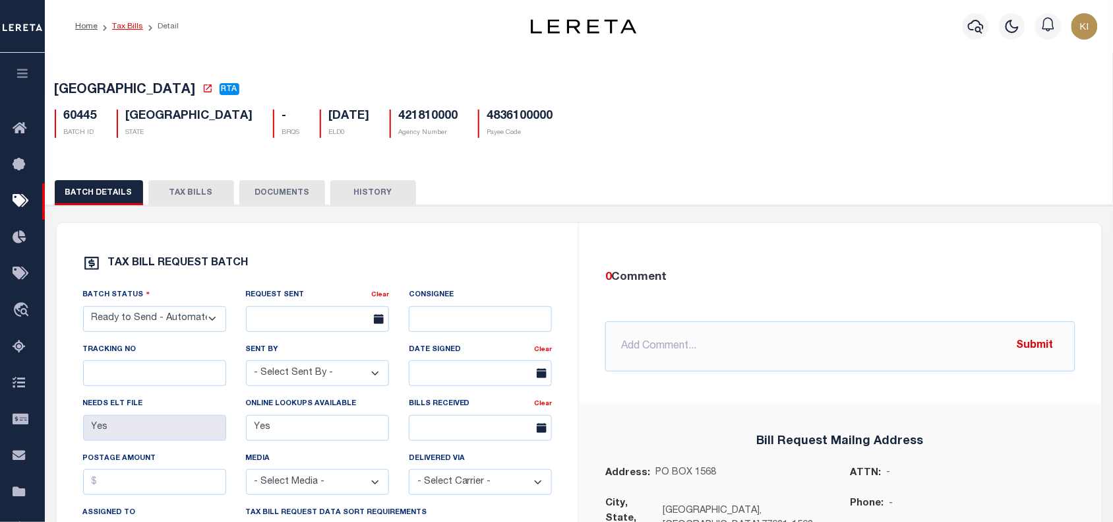
click at [122, 25] on link "Tax Bills" at bounding box center [127, 26] width 31 height 8
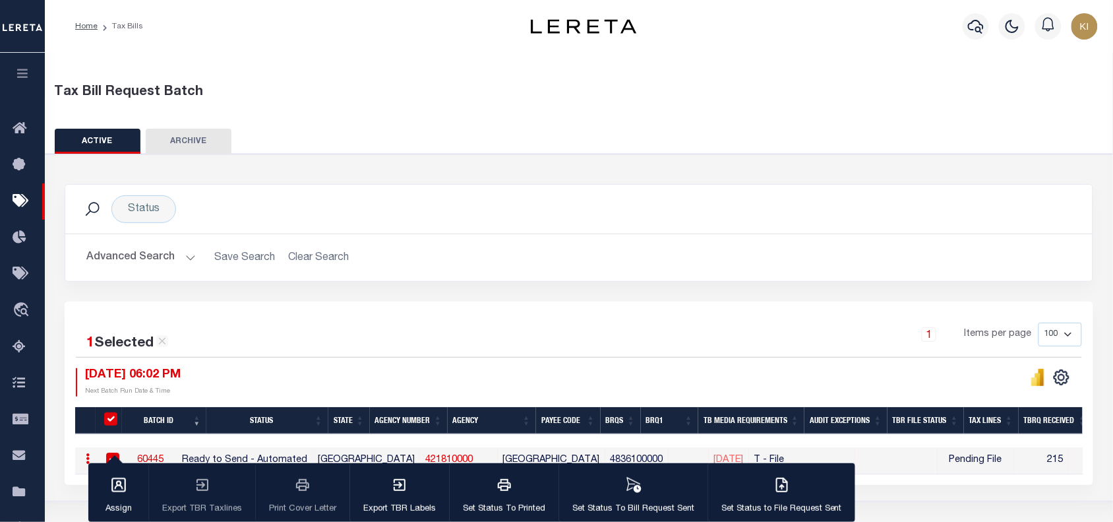
click at [551, 301] on div "1 Selected 1 Result 1 Items per page 100 200 500 1000 09/30/2025 06:02 PM" at bounding box center [579, 392] width 1029 height 183
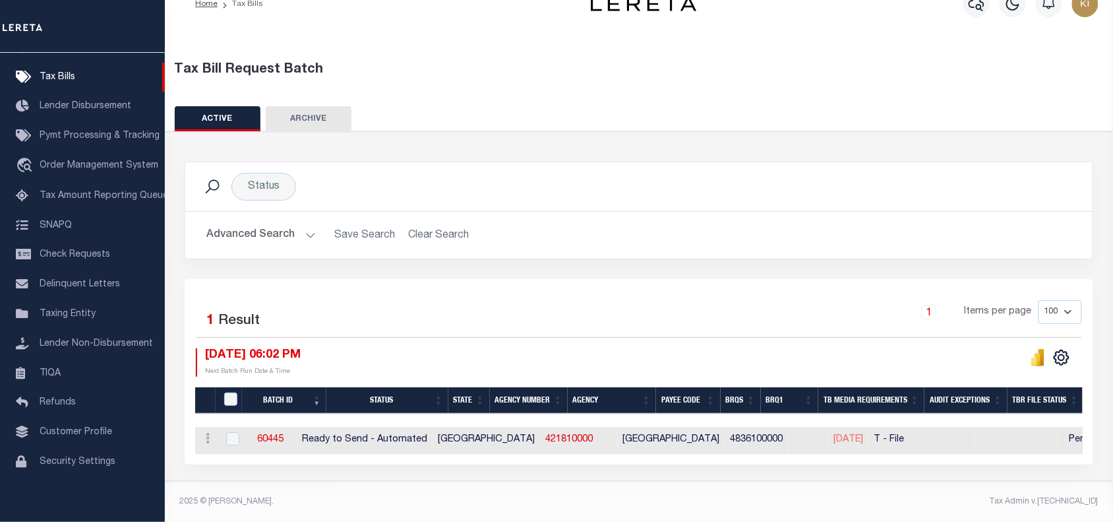
click at [571, 300] on div "1 Items per page 100 200 500 1000" at bounding box center [753, 317] width 660 height 34
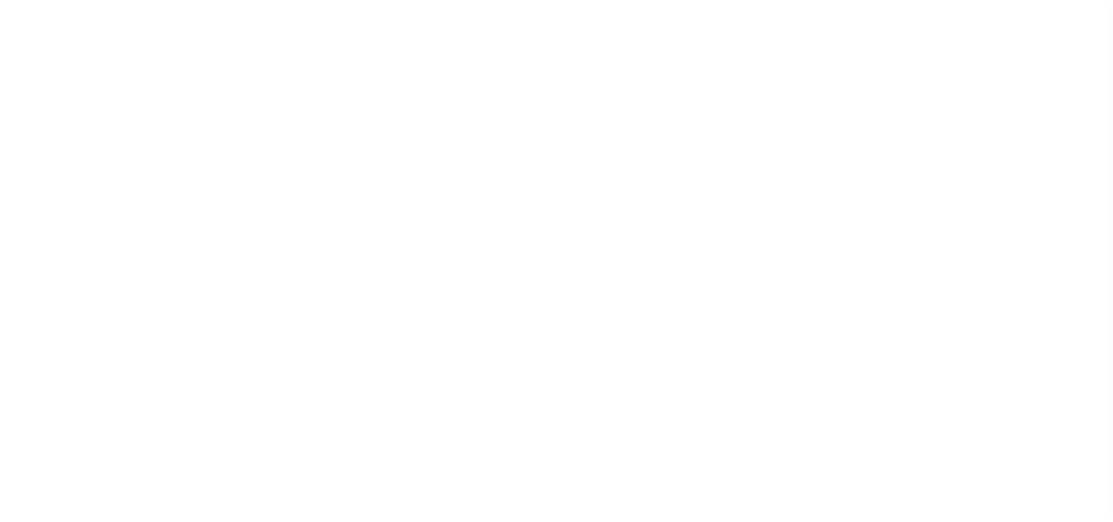
select select
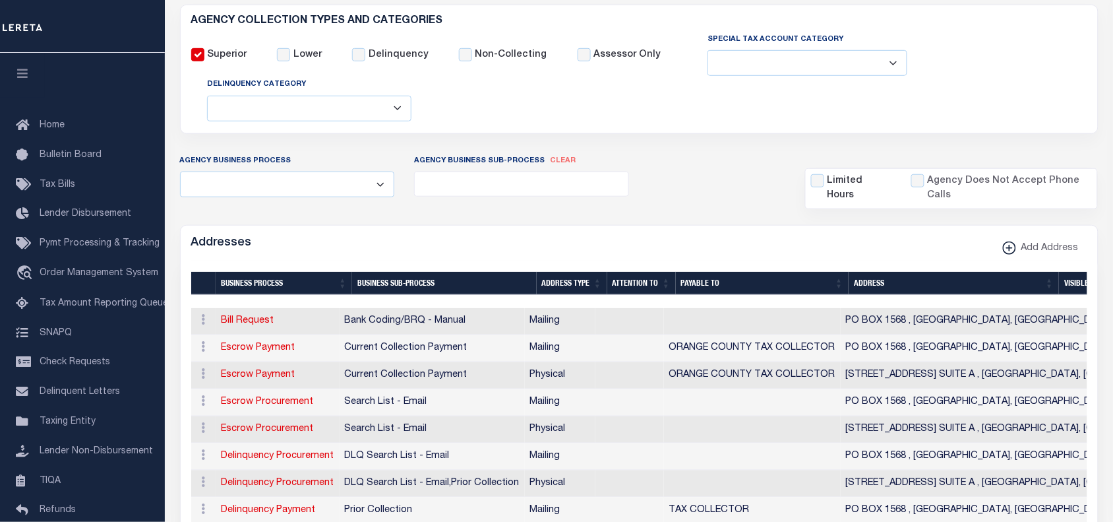
scroll to position [228, 0]
click at [598, 230] on div "Addresses Add Address" at bounding box center [639, 244] width 917 height 36
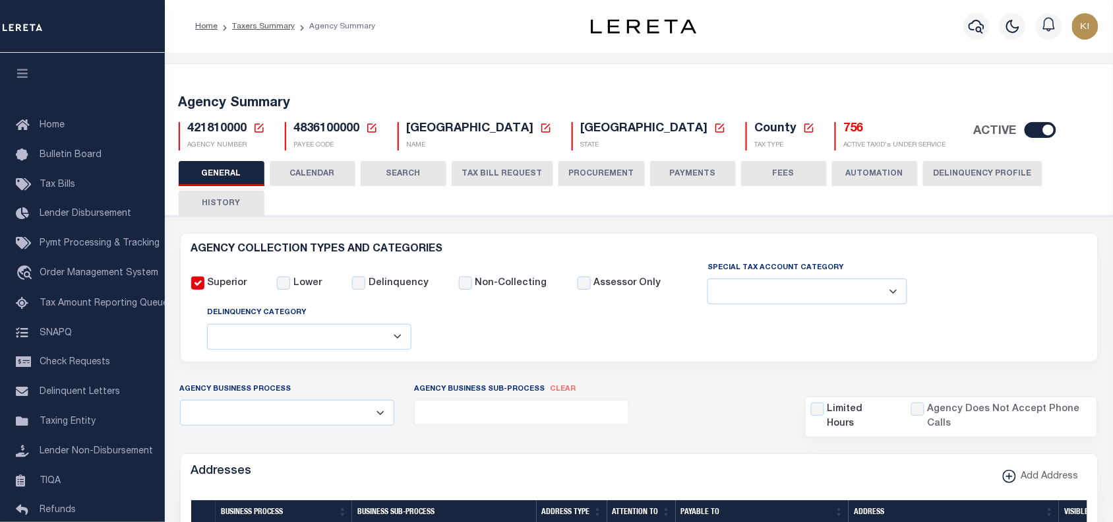
click at [301, 172] on button "CALENDAR" at bounding box center [313, 173] width 86 height 25
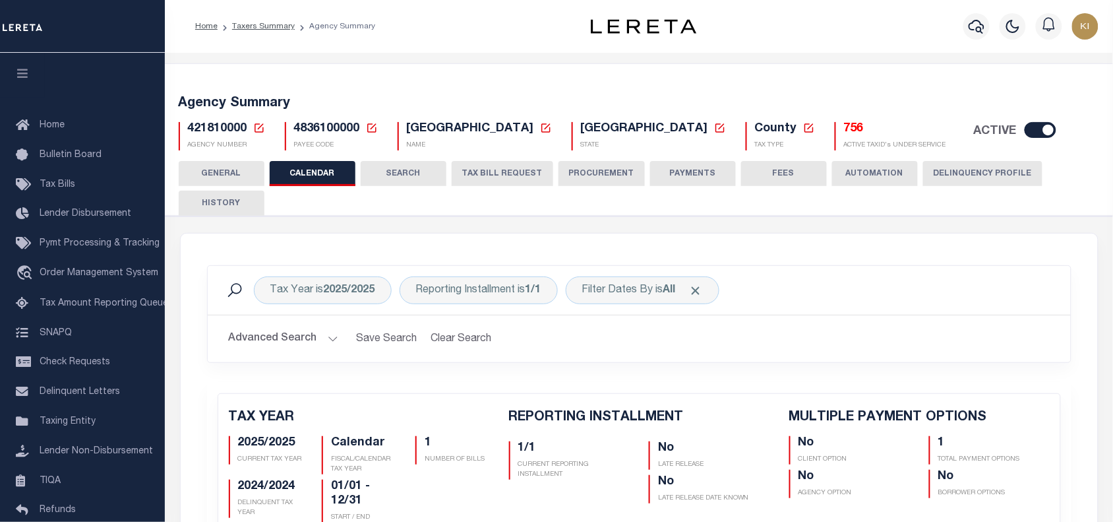
checkbox input "false"
type input "1"
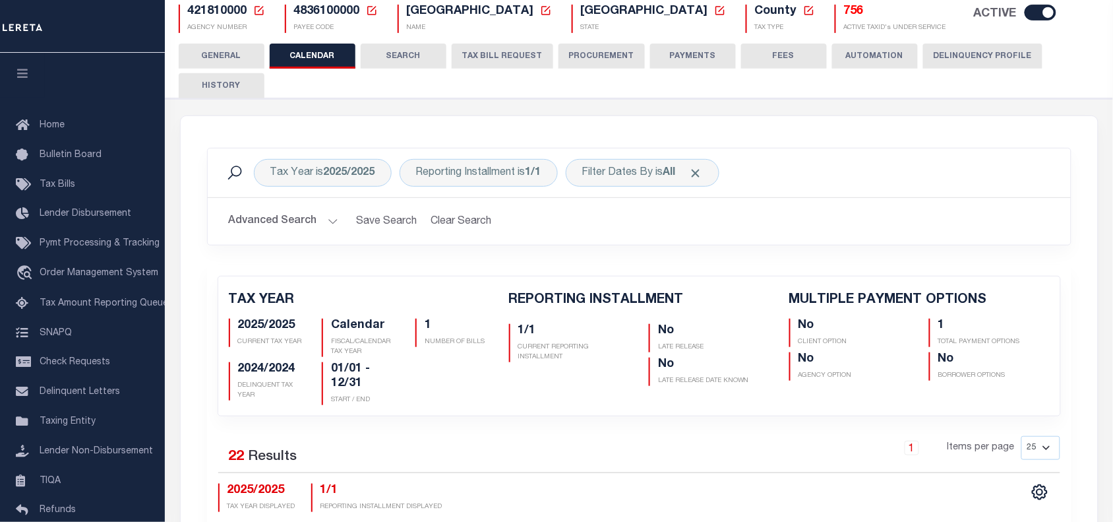
scroll to position [31, 0]
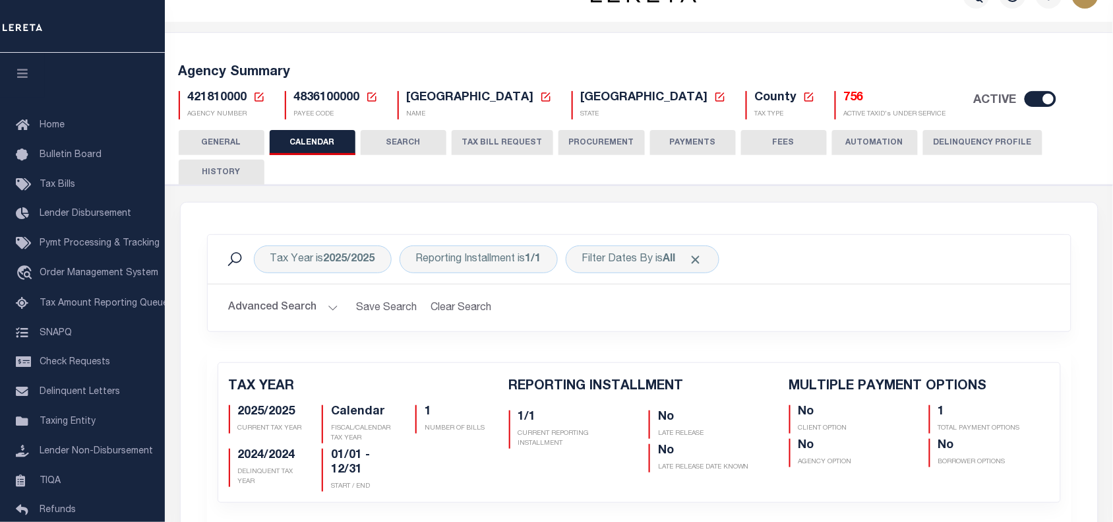
click at [501, 146] on button "TAX BILL REQUEST" at bounding box center [503, 142] width 102 height 25
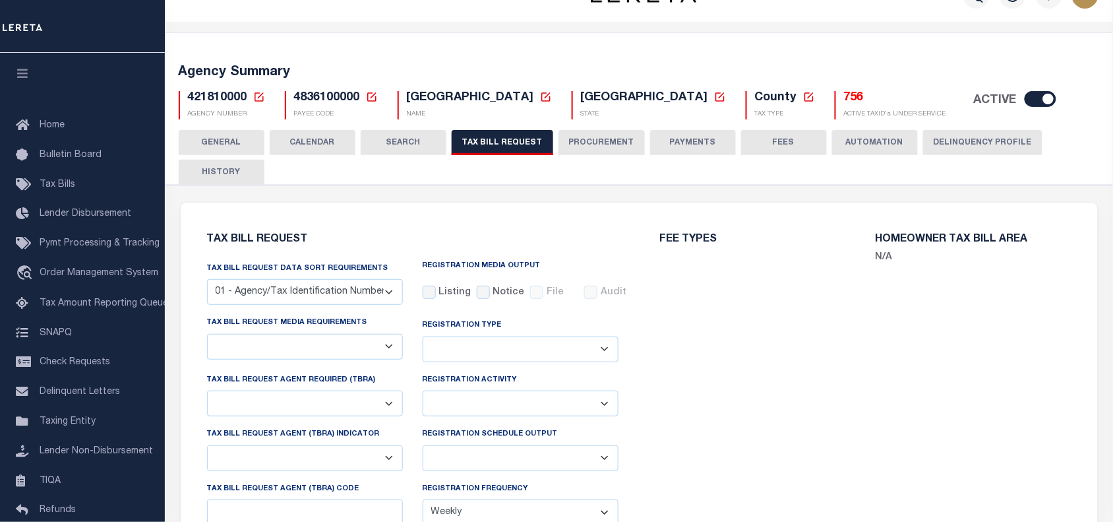
select select "29"
select select "22"
select select "true"
select select "13"
select select "2"
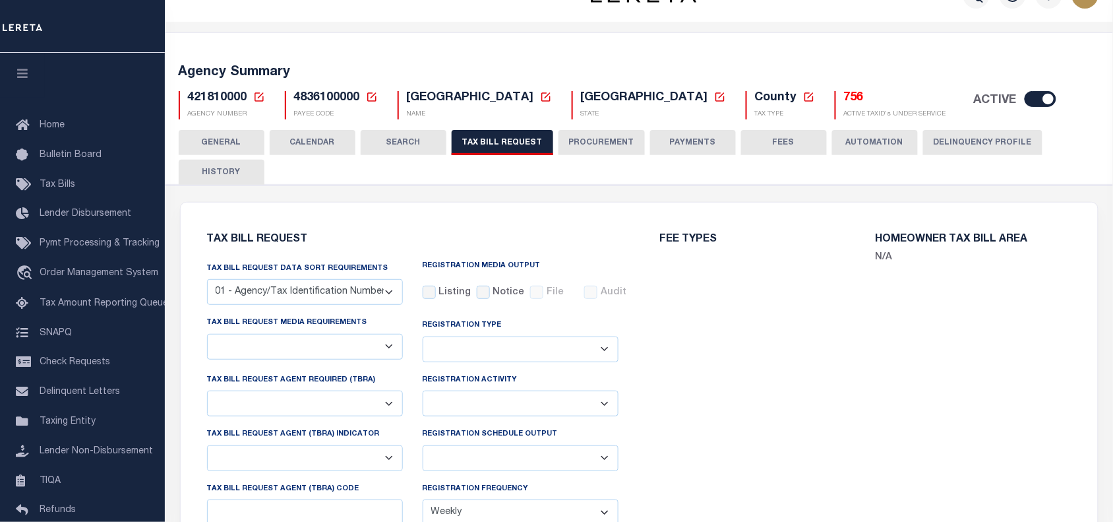
type input "004"
select select
select select "7803021001"
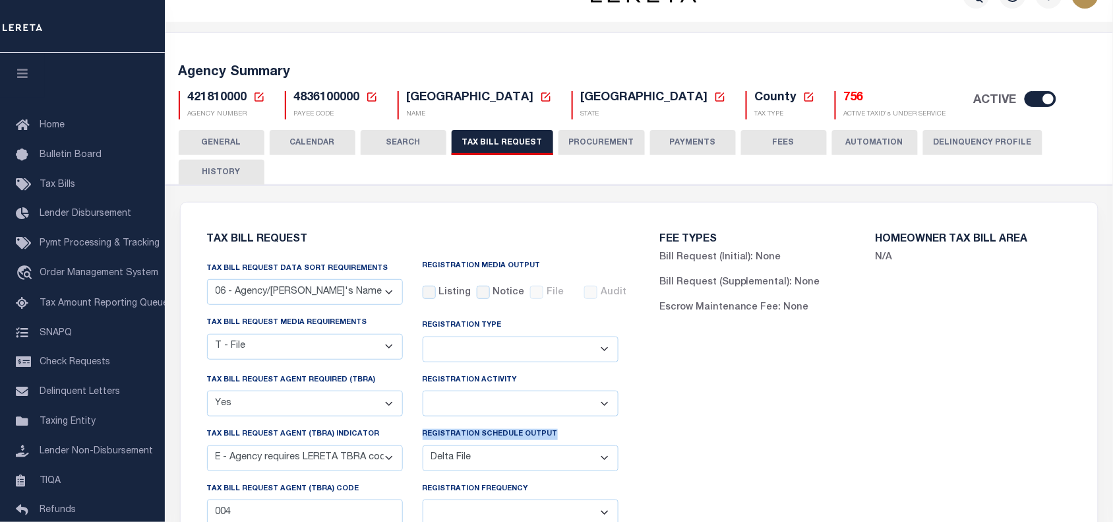
drag, startPoint x: 422, startPoint y: 433, endPoint x: 563, endPoint y: 439, distance: 140.6
click at [563, 439] on div "Registration Schedule Output Delta File Full File" at bounding box center [521, 449] width 196 height 44
click at [664, 439] on div "FEE TYPES Bill Request (Initial): None Bill Request (Supplemental): None Escrow…" at bounding box center [865, 471] width 453 height 506
click at [232, 140] on button "GENERAL" at bounding box center [222, 142] width 86 height 25
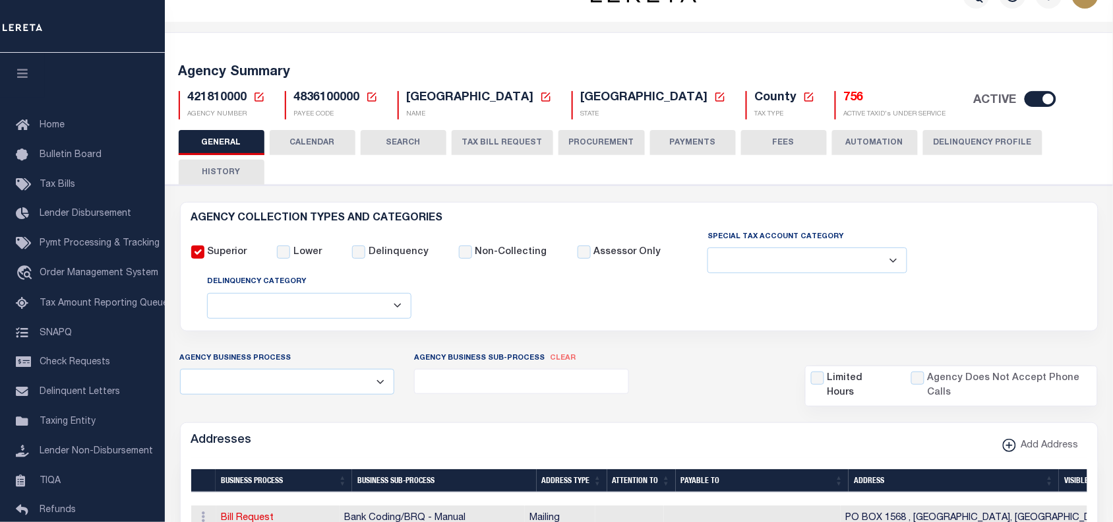
click at [319, 136] on button "CALENDAR" at bounding box center [313, 142] width 86 height 25
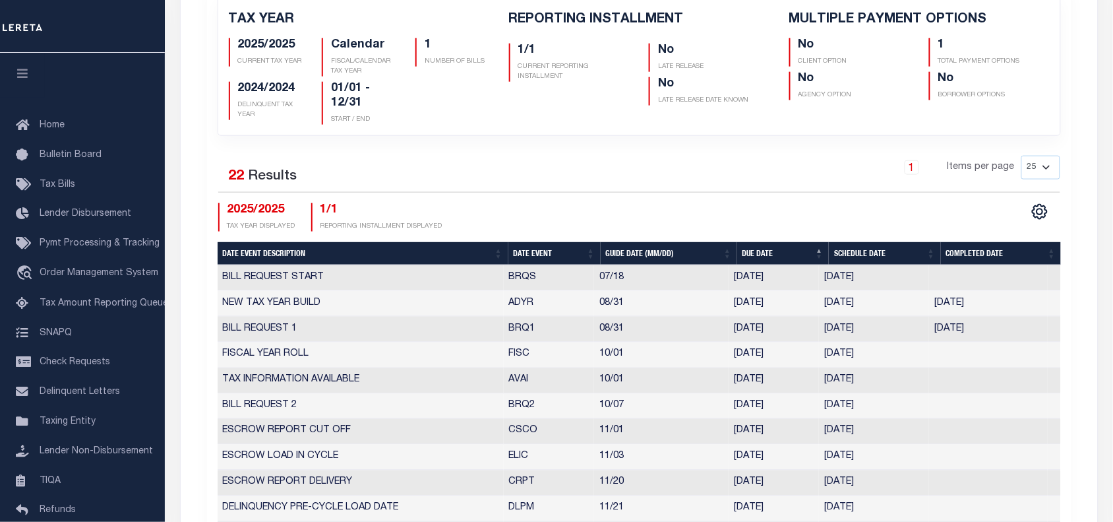
scroll to position [654, 0]
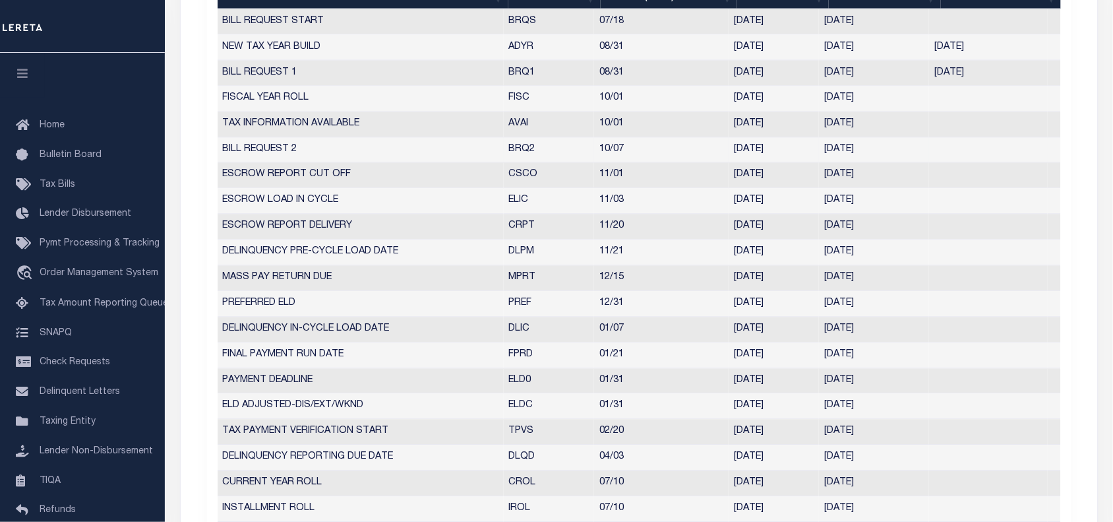
drag, startPoint x: 503, startPoint y: 152, endPoint x: 887, endPoint y: 153, distance: 383.8
click at [887, 153] on tr "BILL REQUEST 2 BRQ2 10/07 10/07/2025 09/30/2025 7737606" at bounding box center [640, 151] width 844 height 26
drag, startPoint x: 507, startPoint y: 77, endPoint x: 884, endPoint y: 81, distance: 377.9
click at [884, 81] on tr "BILL REQUEST 1 BRQ1 08/31 08/29/2025 08/22/2025 08/22/2025 4058988" at bounding box center [640, 74] width 844 height 26
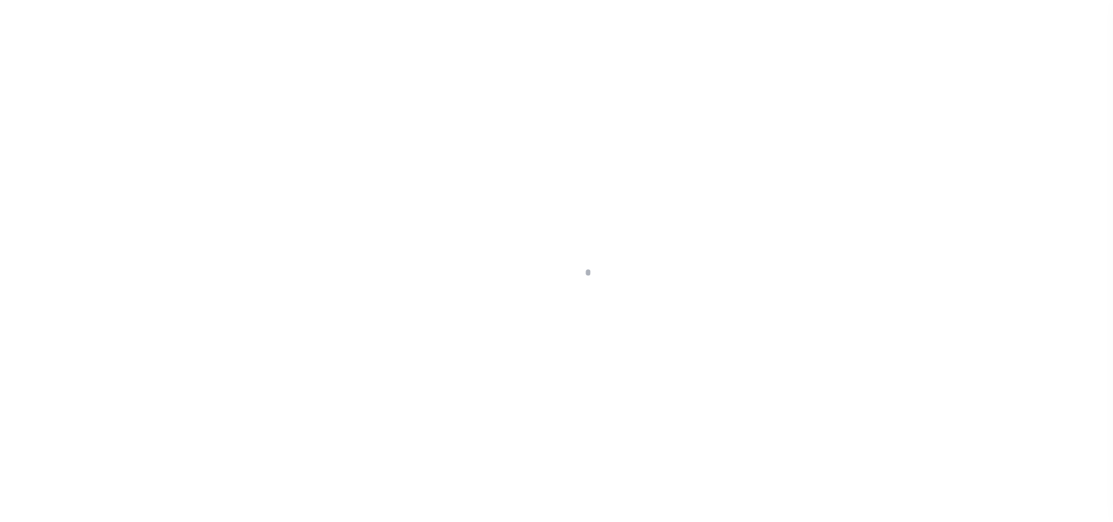
scroll to position [1, 0]
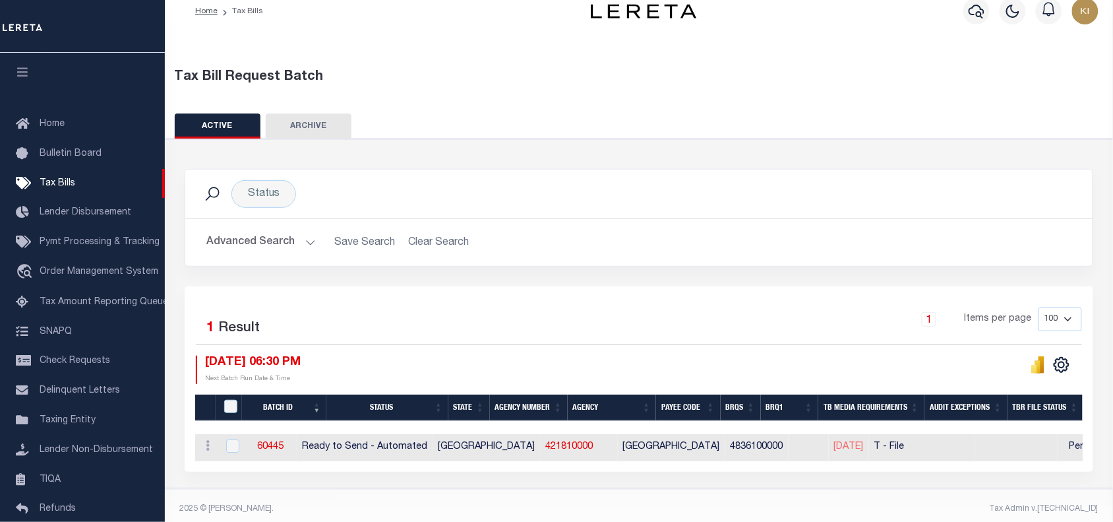
click at [577, 295] on div "Selected 1 Result 1 Items per page 100 200 500 1000 [DATE] 06:30 PM" at bounding box center [639, 378] width 909 height 185
click at [632, 295] on div "Selected 1 Result 1 Items per page 100 200 500 1000 [DATE] 06:30 PM" at bounding box center [639, 378] width 909 height 185
click at [586, 332] on div "1 Items per page 100 200 500 1000" at bounding box center [753, 324] width 660 height 34
click at [968, 170] on div "Status Search" at bounding box center [639, 193] width 908 height 49
click at [304, 242] on button "Advanced Search" at bounding box center [260, 243] width 109 height 26
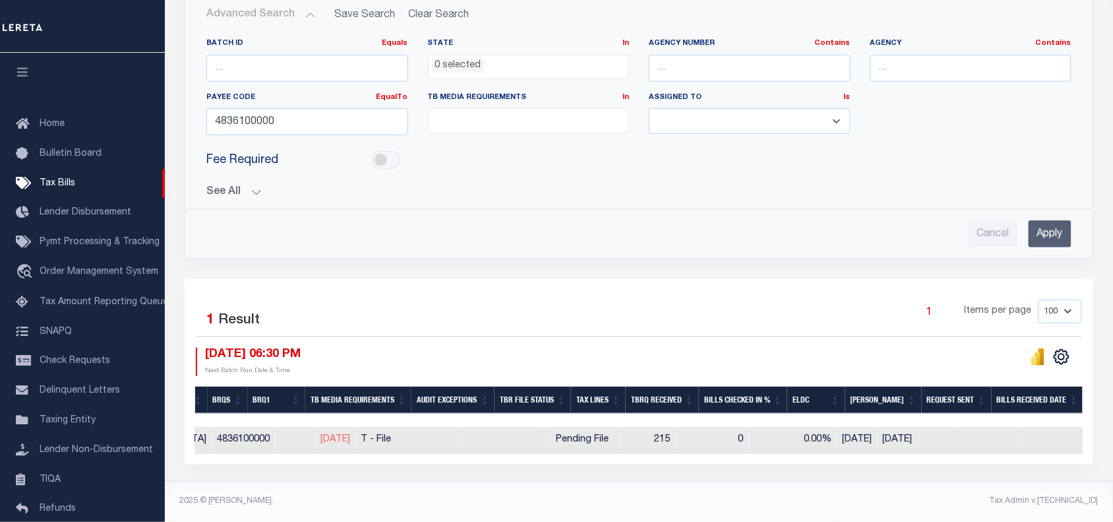
scroll to position [0, 516]
drag, startPoint x: 620, startPoint y: 434, endPoint x: 645, endPoint y: 437, distance: 25.3
click at [645, 437] on tr "ACTIONS Delete 60445 Ready to Send - Automated TX 421810000 ORANGE COUNTY 48361…" at bounding box center [674, 440] width 1990 height 27
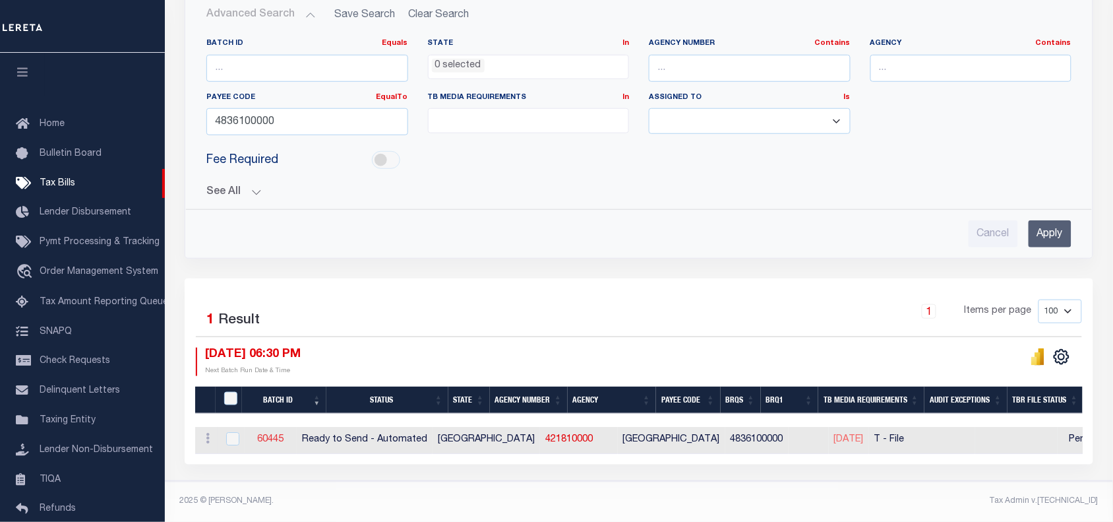
click at [284, 435] on link "60445" at bounding box center [270, 439] width 26 height 9
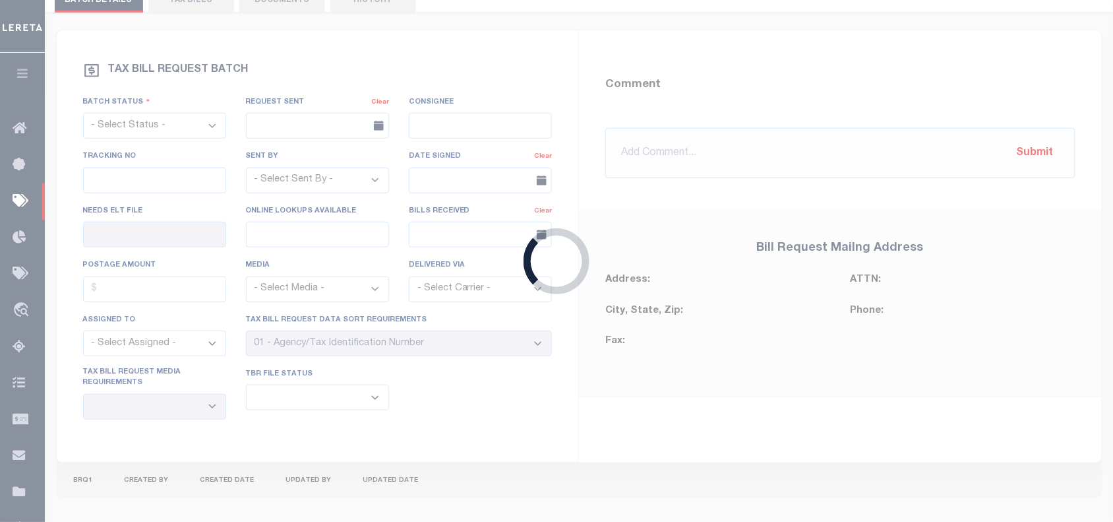
select select "RTA"
type input "Yes"
select select "29"
select select "22"
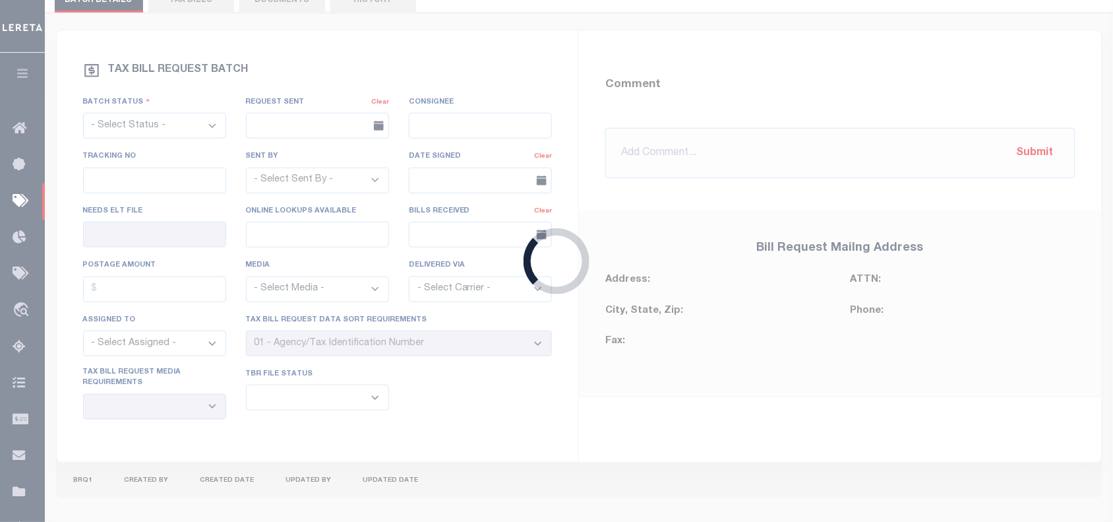
select select "1"
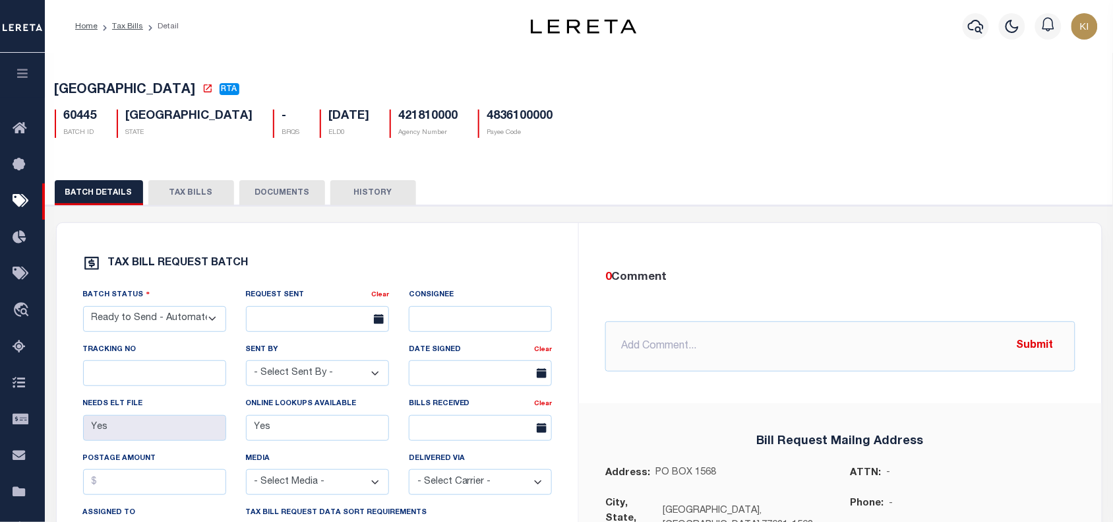
click at [199, 193] on button "TAX BILLS" at bounding box center [191, 192] width 86 height 25
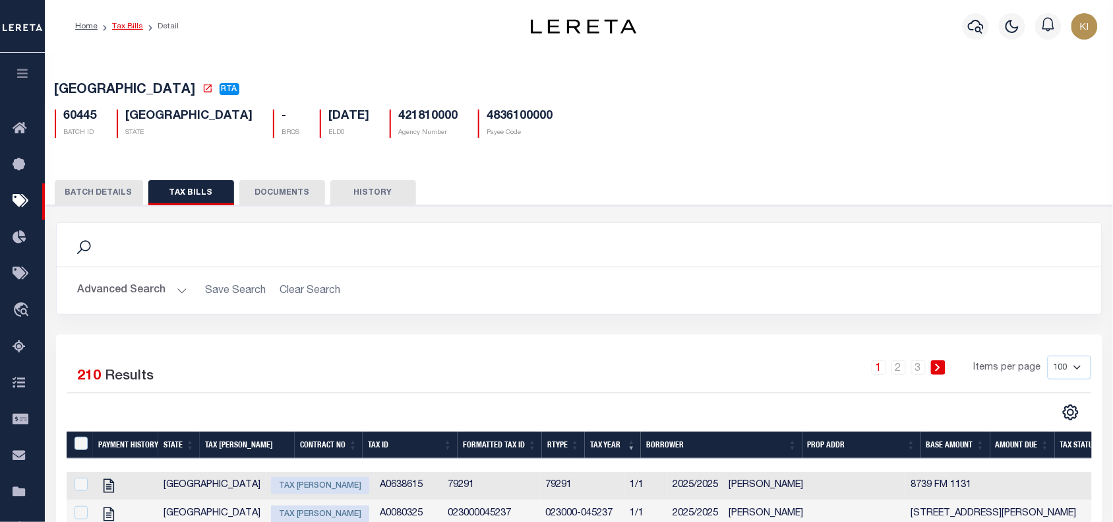
click at [126, 25] on link "Tax Bills" at bounding box center [127, 26] width 31 height 8
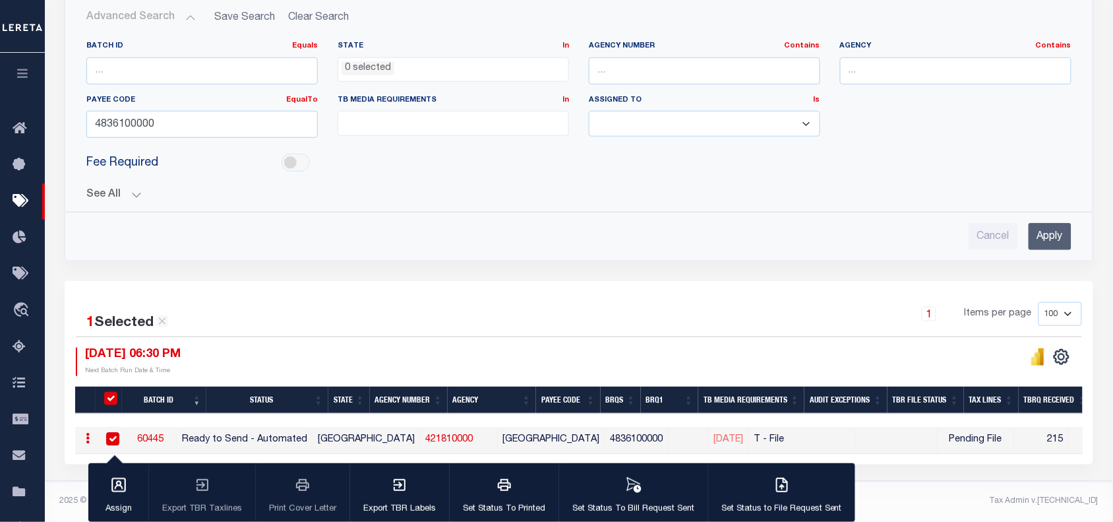
click at [568, 290] on div "1 Selected 1 Result 1 Items per page 100 200 500 1000 09/30/2025 06:30 PM" at bounding box center [579, 372] width 1029 height 183
drag, startPoint x: 444, startPoint y: 436, endPoint x: 390, endPoint y: 436, distance: 54.1
click at [420, 436] on td "421810000" at bounding box center [459, 440] width 78 height 27
checkbox input "false"
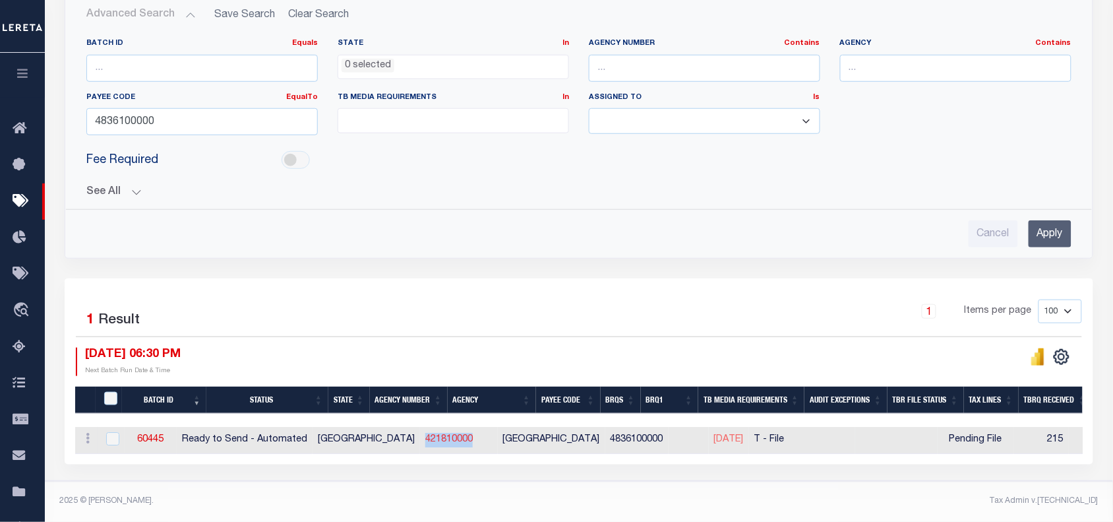
copy link "421810000"
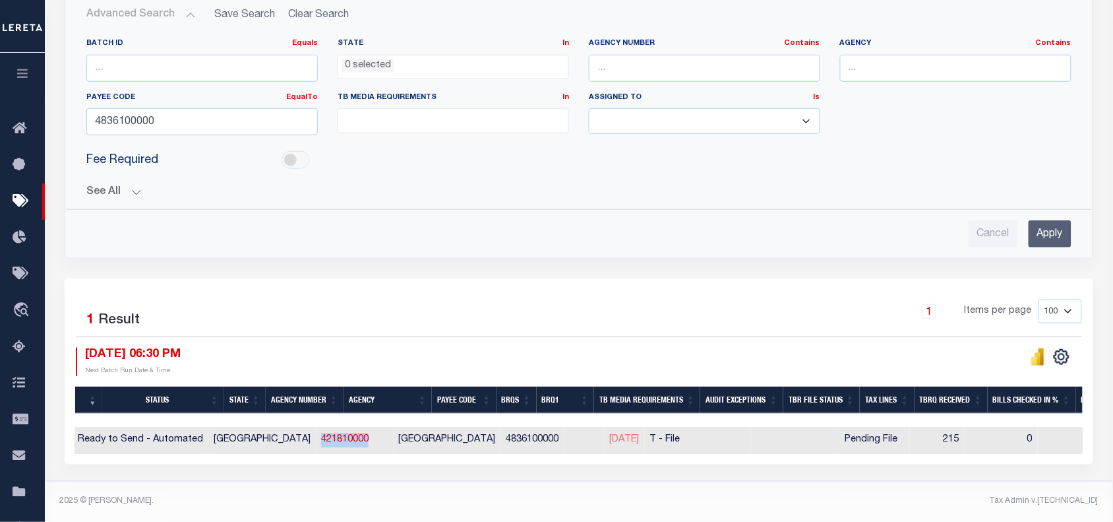
scroll to position [0, 22]
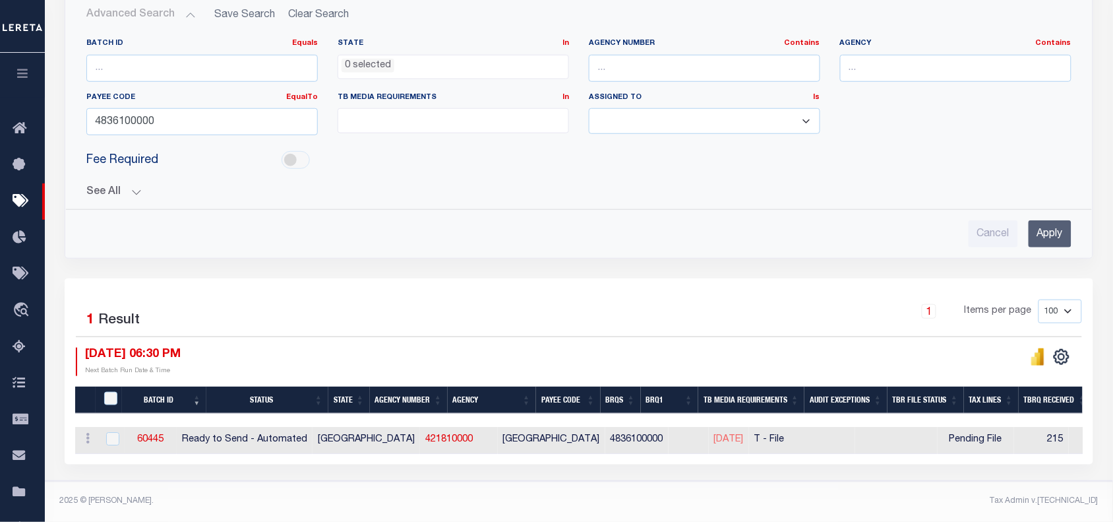
click at [376, 330] on div "1 Items per page 100 200 500 1000" at bounding box center [708, 317] width 770 height 37
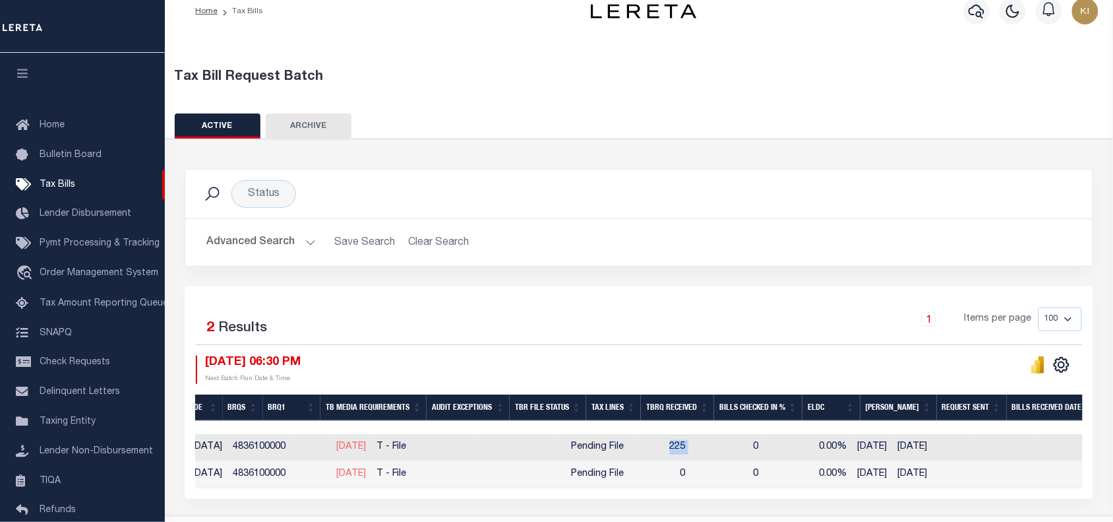
drag, startPoint x: 636, startPoint y: 447, endPoint x: 667, endPoint y: 447, distance: 31.0
click at [667, 447] on tr "ACTIONS Delete 63247 Ready to Send - Automated TX 421810000 ORANGE COUNTY 48361…" at bounding box center [692, 447] width 1990 height 27
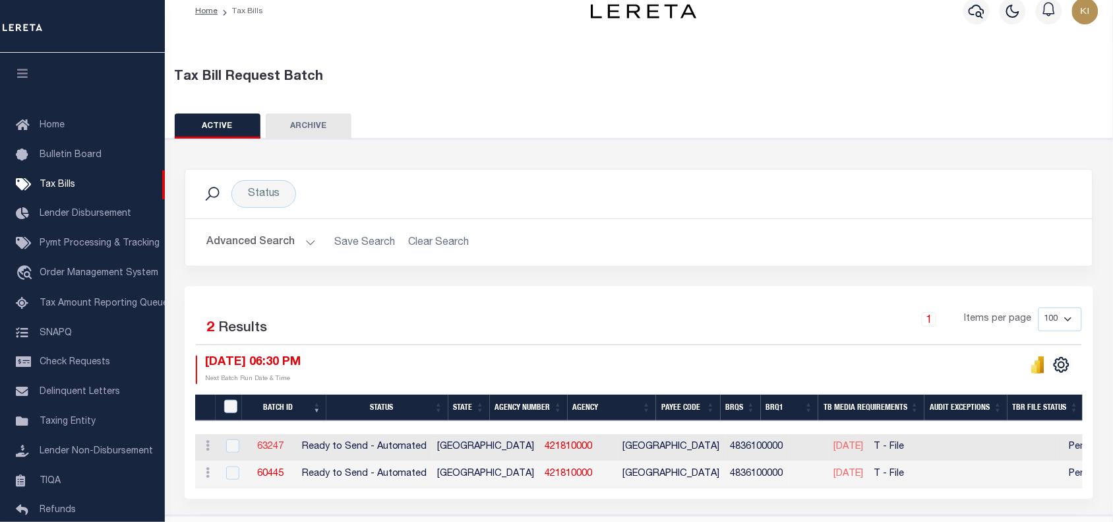
click at [284, 448] on link "63247" at bounding box center [270, 446] width 26 height 9
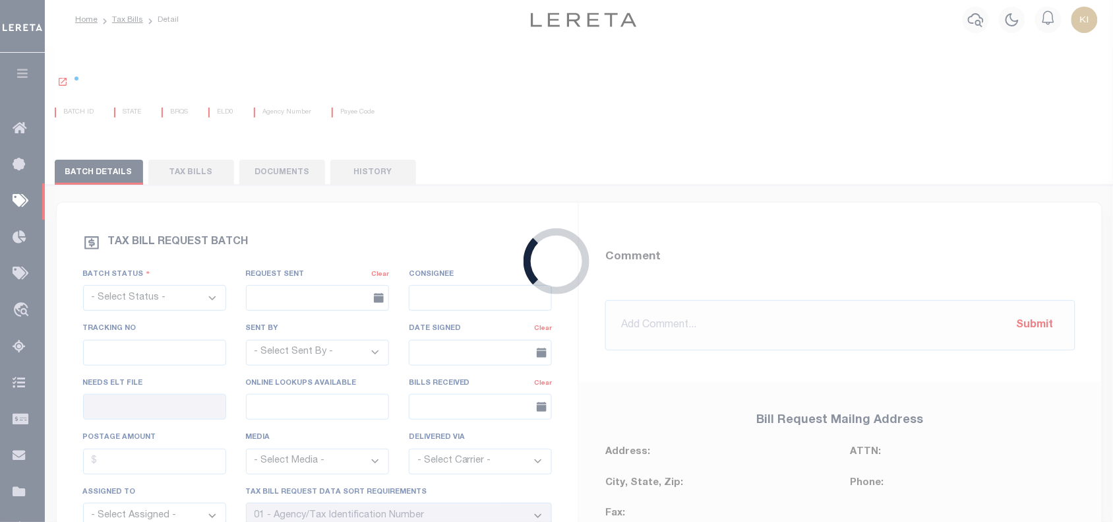
select select "RTA"
type input "Yes"
select select "29"
select select "22"
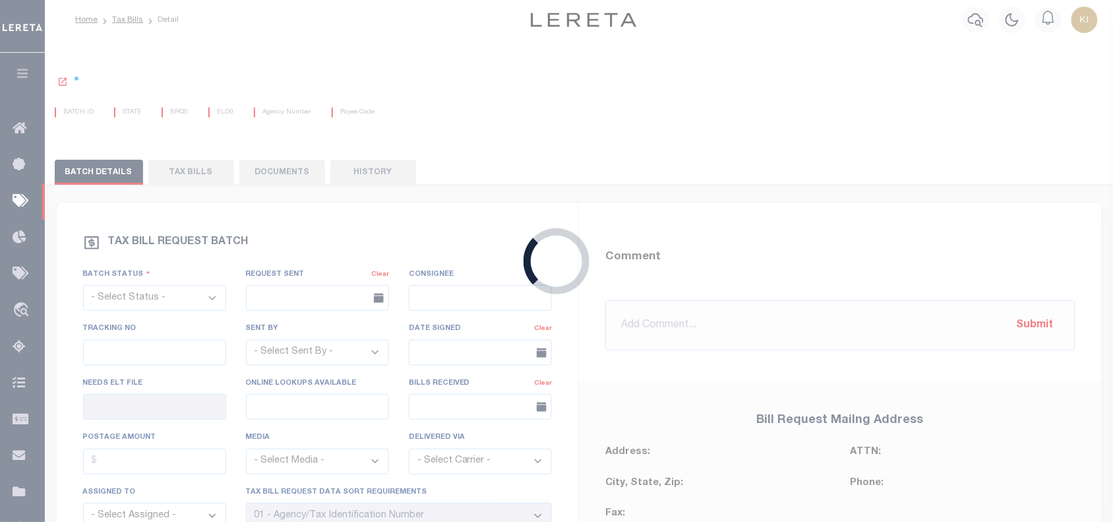
select select "1"
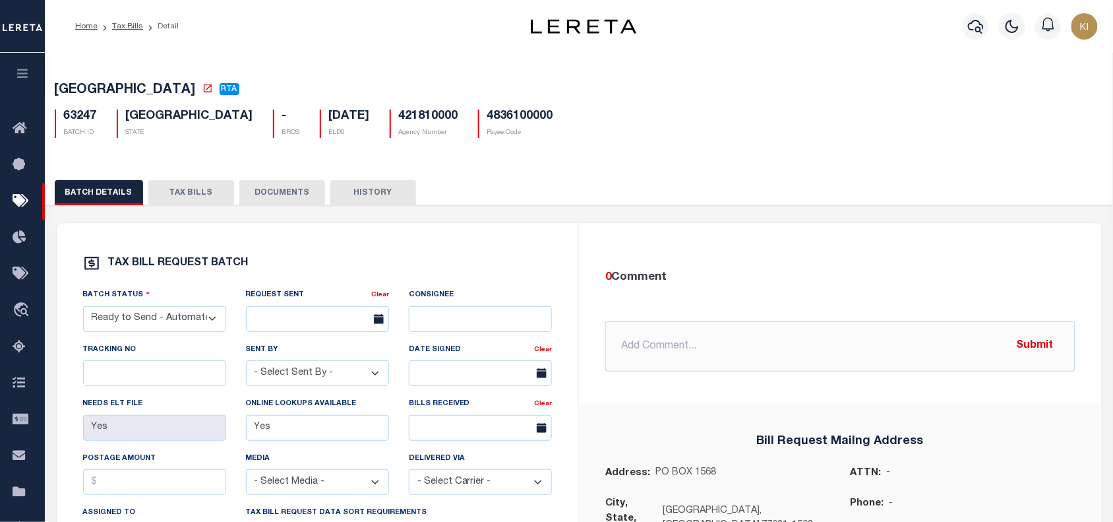
click at [190, 195] on button "TAX BILLS" at bounding box center [191, 192] width 86 height 25
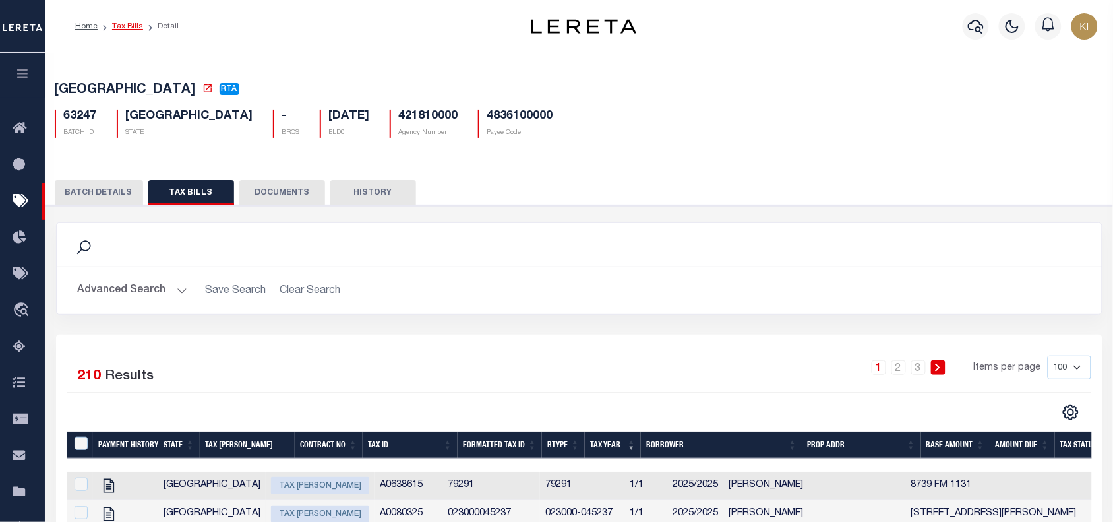
click at [127, 23] on link "Tax Bills" at bounding box center [127, 26] width 31 height 8
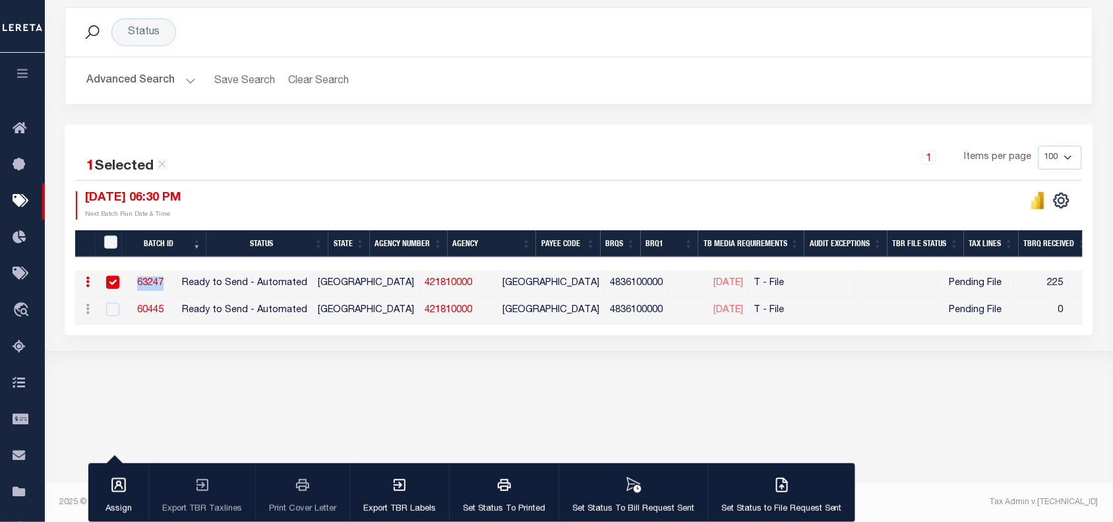
drag, startPoint x: 185, startPoint y: 284, endPoint x: 150, endPoint y: 284, distance: 35.0
click at [150, 284] on td "63247" at bounding box center [151, 283] width 52 height 27
checkbox input "false"
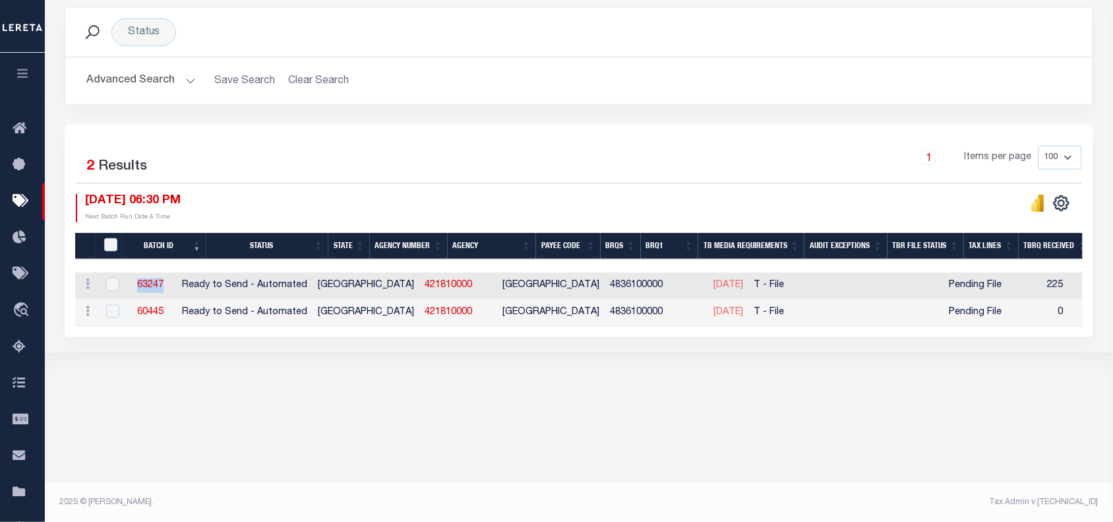
copy link "63247"
click at [416, 185] on div "1 Selected 2 Results 1 Items per page 100 200 500 1000 09/30/2025 06:30 PM Next…" at bounding box center [579, 184] width 1028 height 76
click at [508, 175] on div "1 Items per page 100 200 500 1000" at bounding box center [707, 163] width 750 height 34
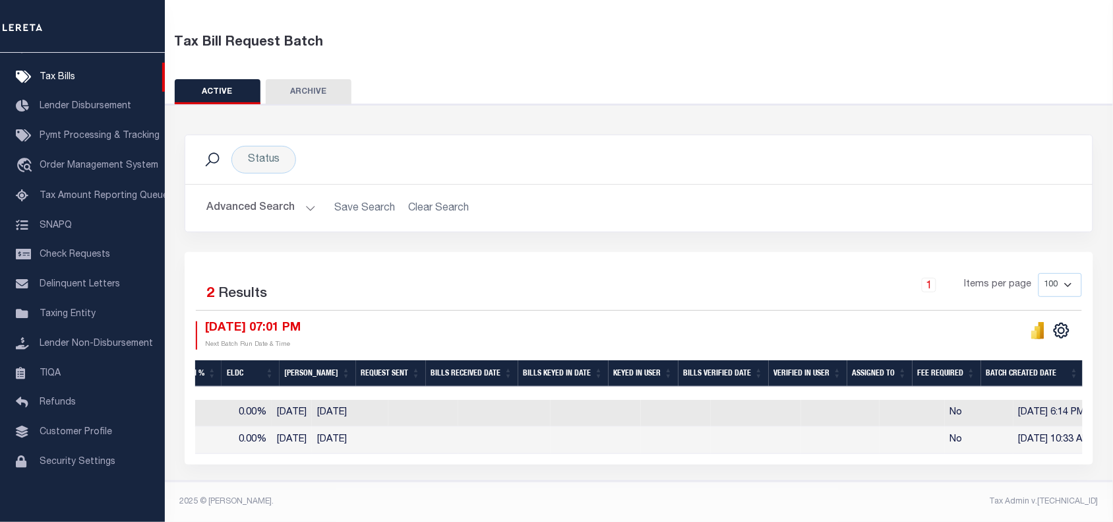
scroll to position [0, 902]
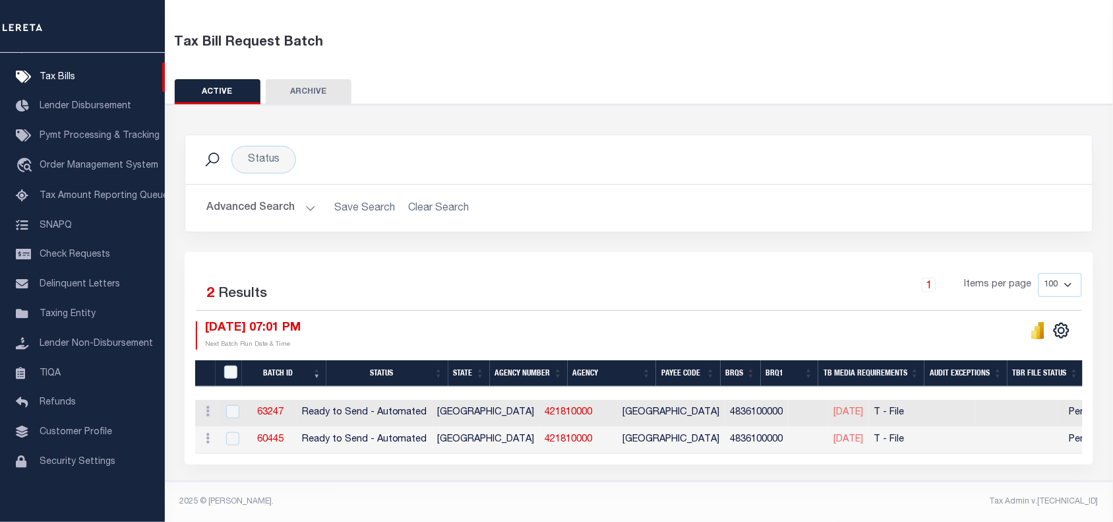
click at [595, 311] on div "Selected 2 Results 1 Items per page 100 200 500 1000 09/30/2025 07:01 PM Next B…" at bounding box center [639, 311] width 908 height 76
click at [647, 259] on div "Selected 2 Results 1 Items per page 100 200 500 1000 09/30/2025 07:01 PM" at bounding box center [639, 358] width 909 height 212
click at [307, 202] on button "Advanced Search" at bounding box center [260, 208] width 109 height 26
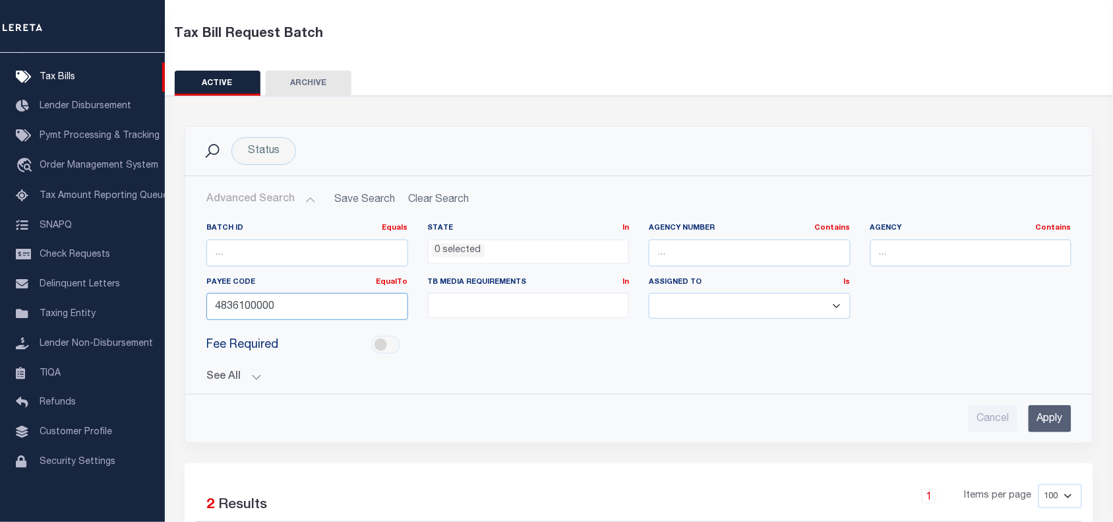
click at [231, 299] on input "4836100000" at bounding box center [307, 306] width 202 height 27
paste input "37053"
type input "3705300000"
click at [1050, 419] on input "Apply" at bounding box center [1050, 418] width 43 height 27
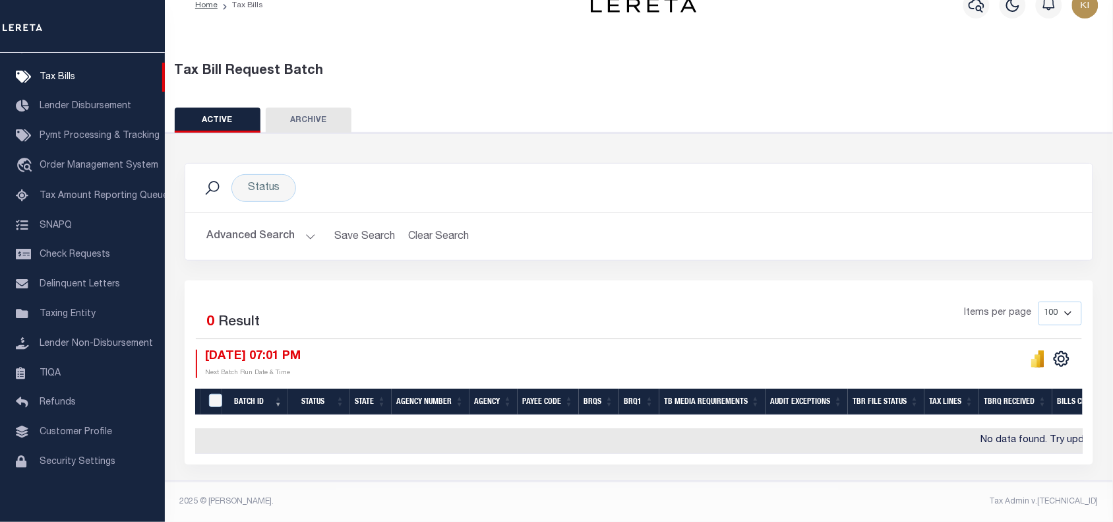
scroll to position [30, 0]
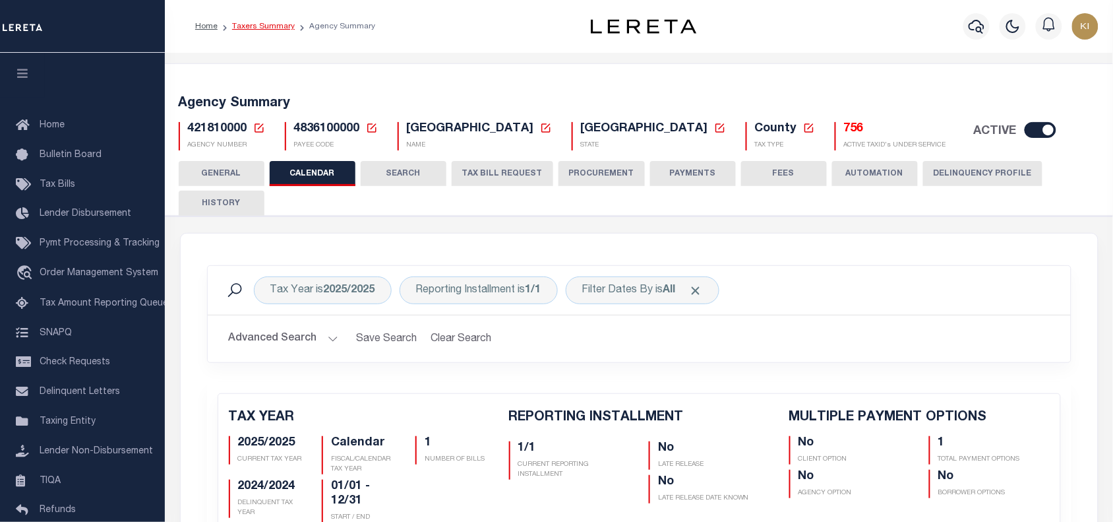
click at [264, 23] on link "Taxers Summary" at bounding box center [263, 26] width 63 height 8
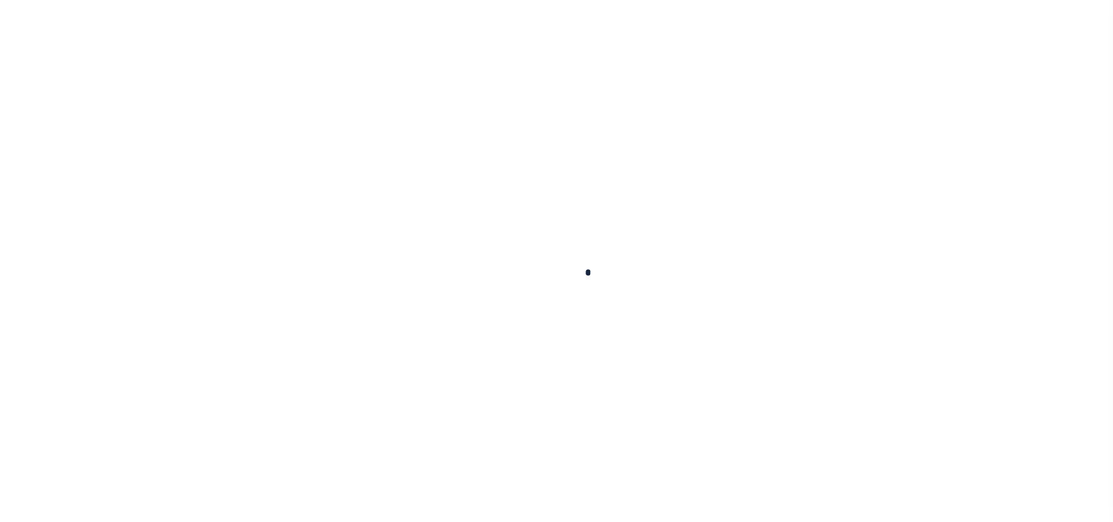
select select
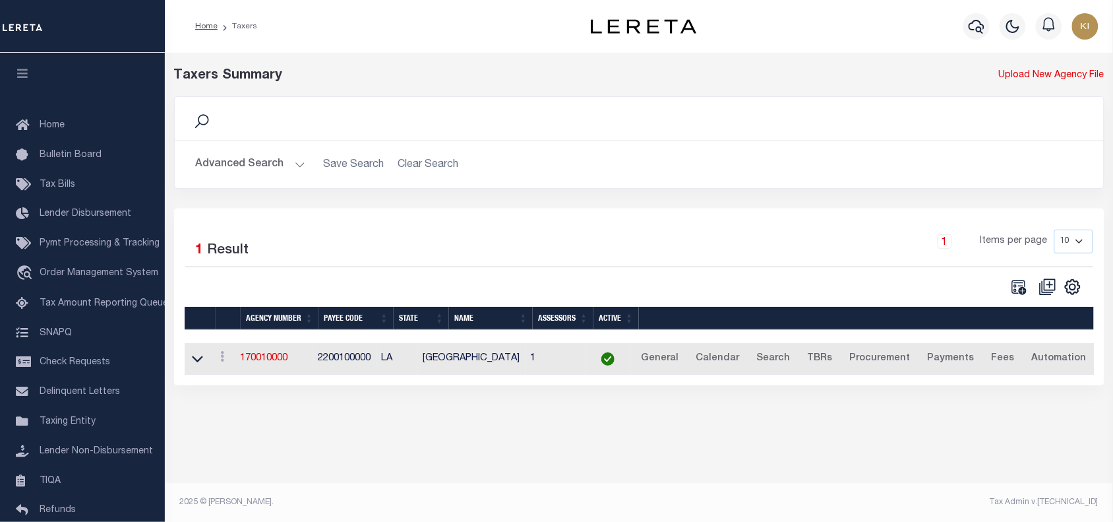
click at [299, 169] on button "Advanced Search" at bounding box center [250, 165] width 109 height 26
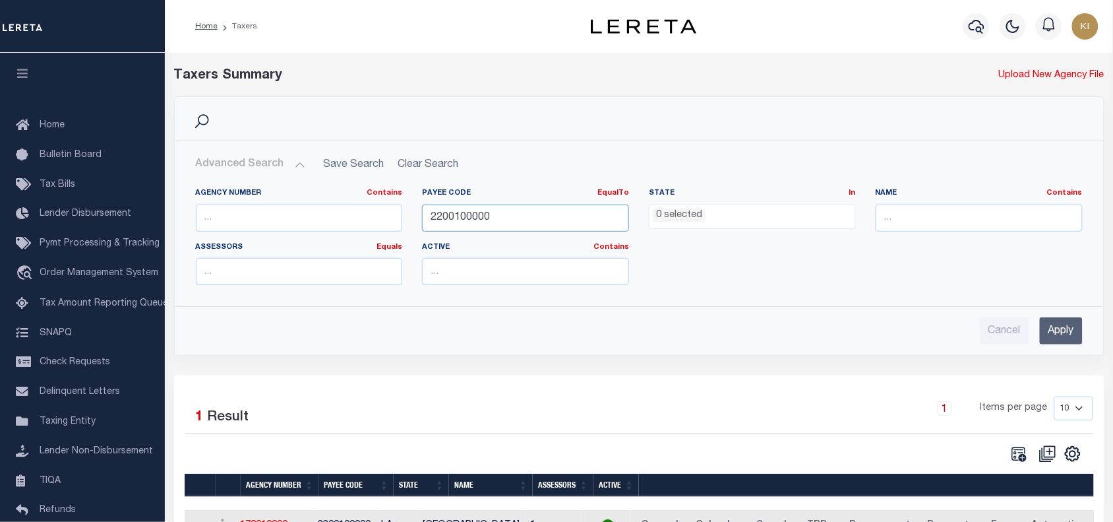
click at [469, 215] on input "2200100000" at bounding box center [525, 217] width 207 height 27
paste input "37053"
type input "3705300000"
click at [1062, 328] on input "Apply" at bounding box center [1061, 330] width 43 height 27
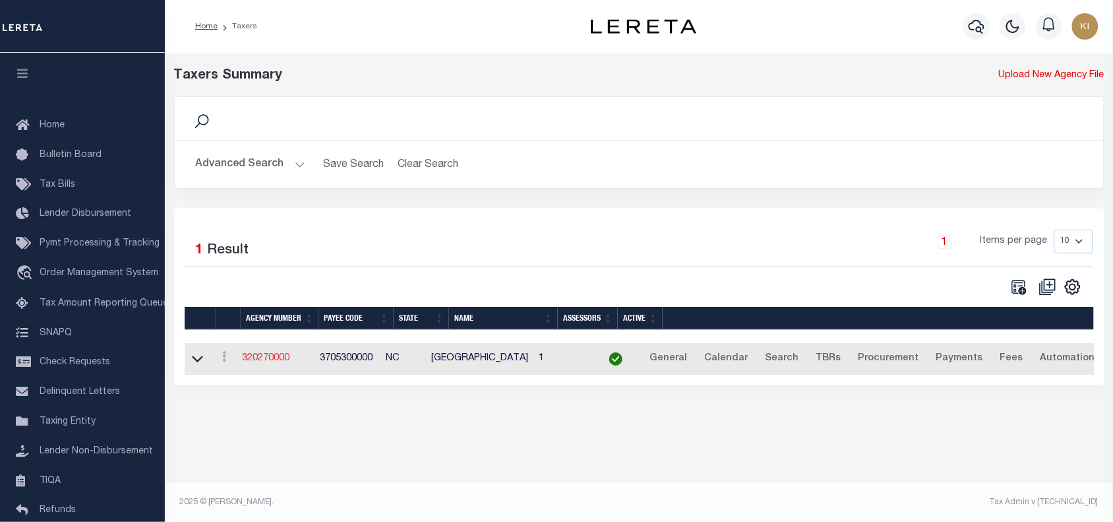
click at [264, 358] on link "320270000" at bounding box center [265, 358] width 47 height 9
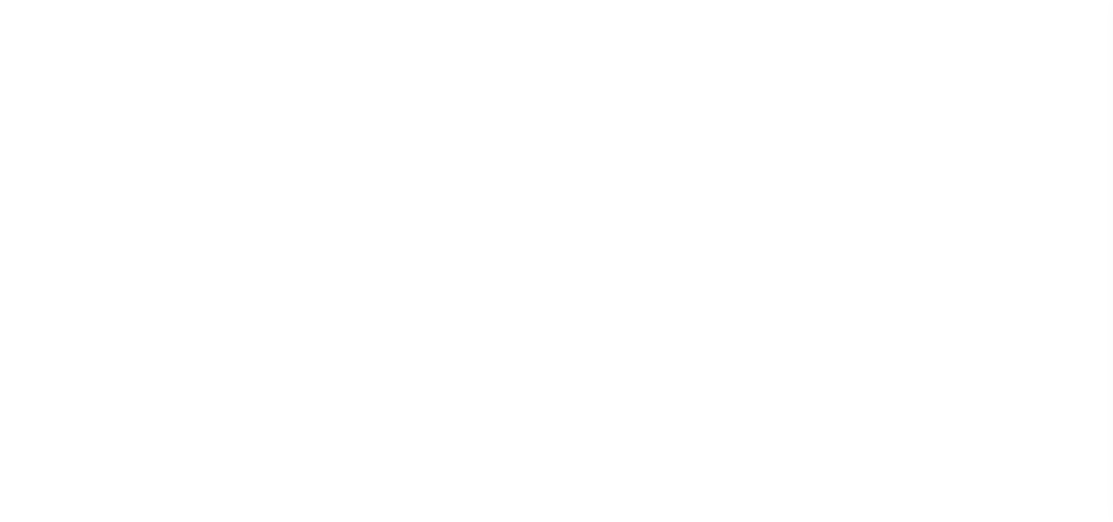
select select
checkbox input "false"
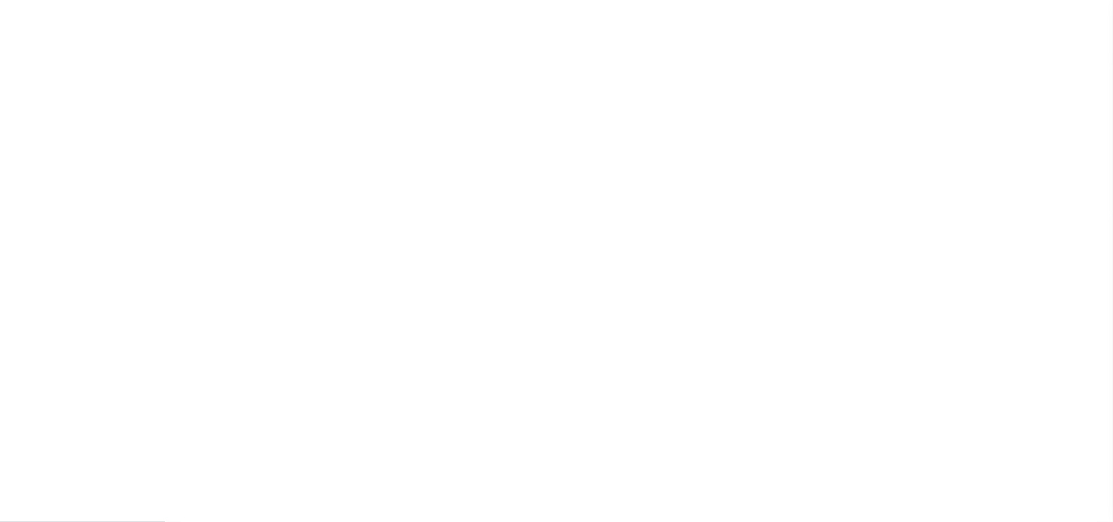
checkbox input "false"
type input "3705300000"
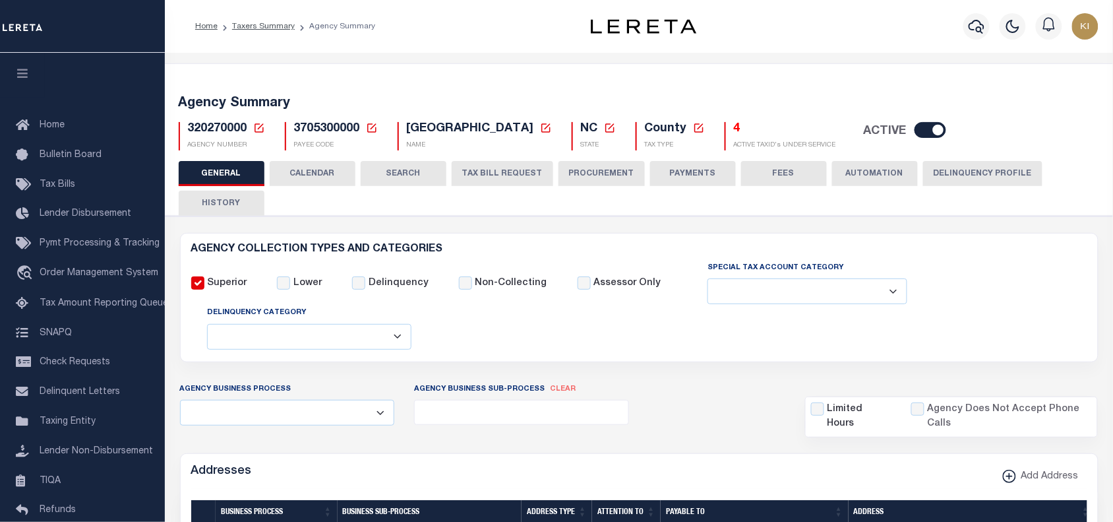
click at [479, 168] on button "TAX BILL REQUEST" at bounding box center [503, 173] width 102 height 25
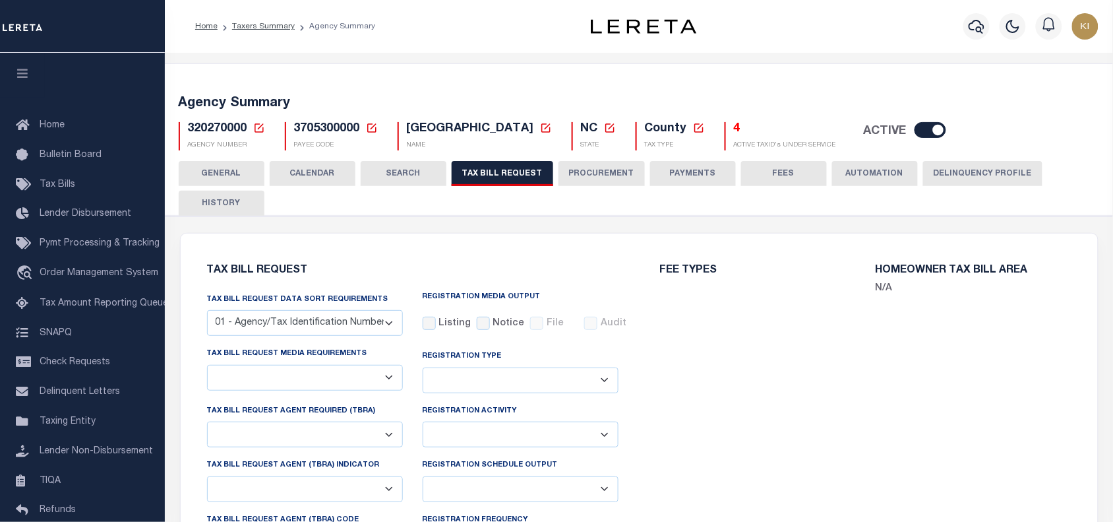
select select "27"
checkbox input "false"
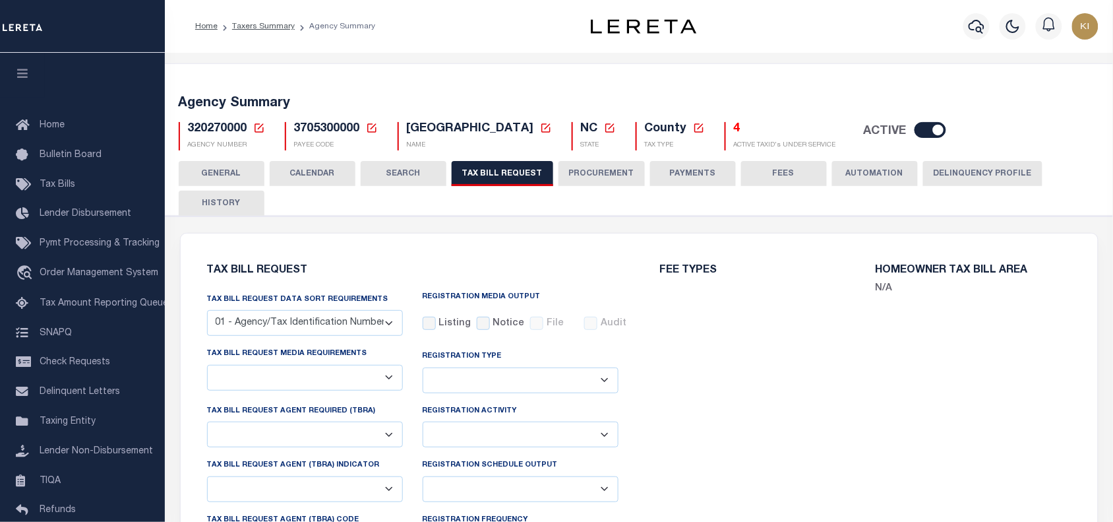
select select "22"
select select "false"
select select
select select "7803021001"
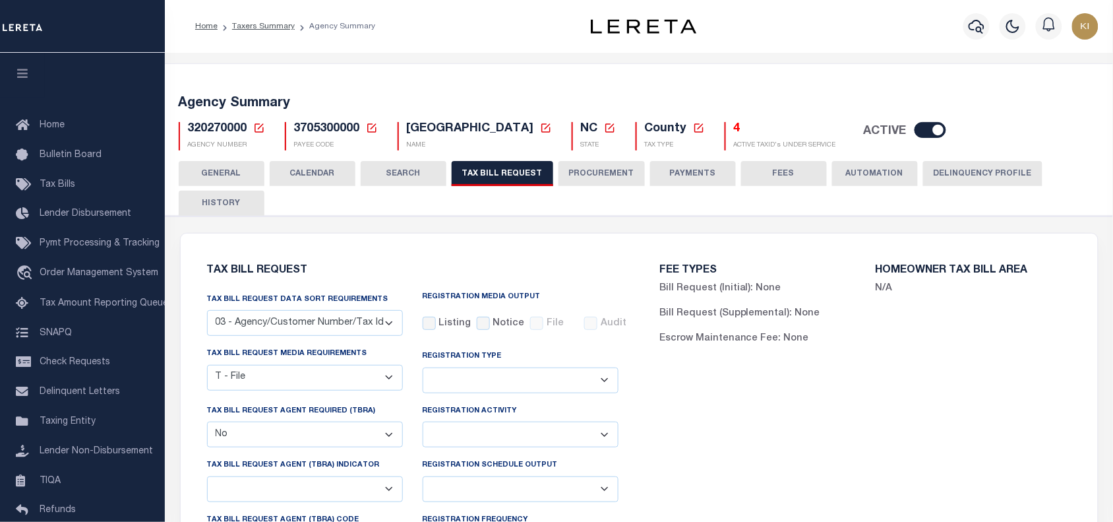
click at [319, 171] on button "CALENDAR" at bounding box center [313, 173] width 86 height 25
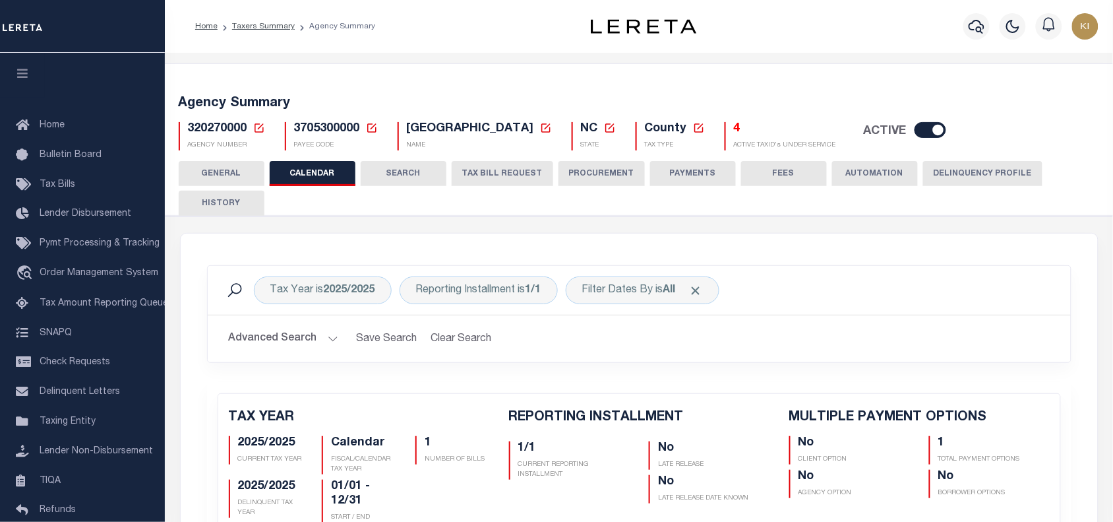
checkbox input "false"
type input "1"
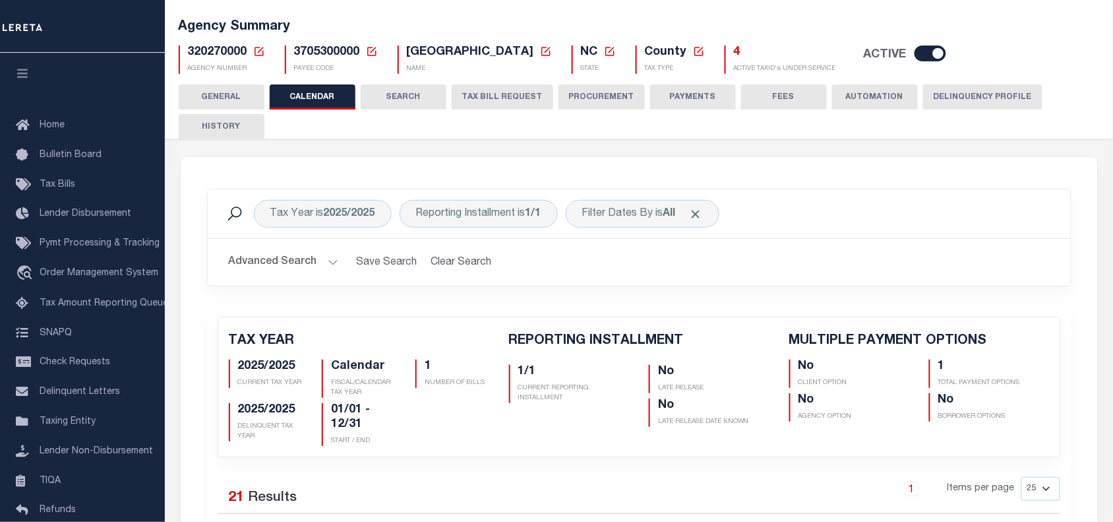
scroll to position [24, 0]
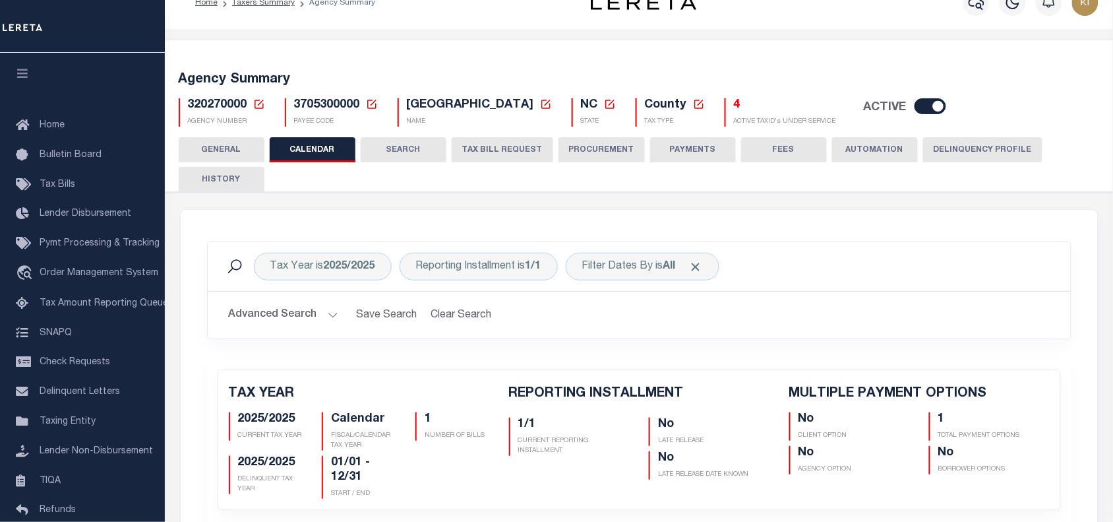
click at [212, 104] on span "320270000" at bounding box center [217, 105] width 59 height 12
copy span "320270000"
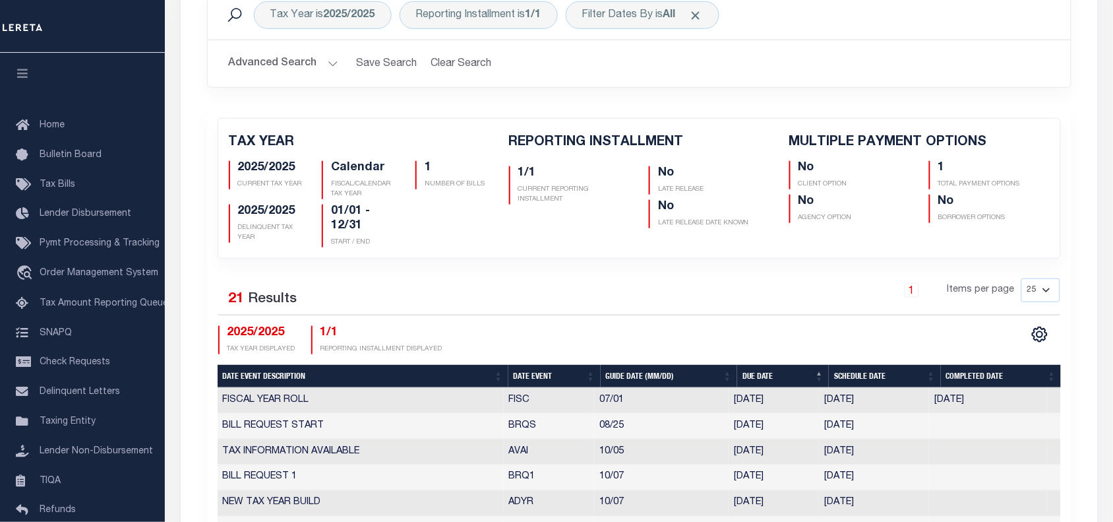
scroll to position [278, 0]
